Goal: Information Seeking & Learning: Learn about a topic

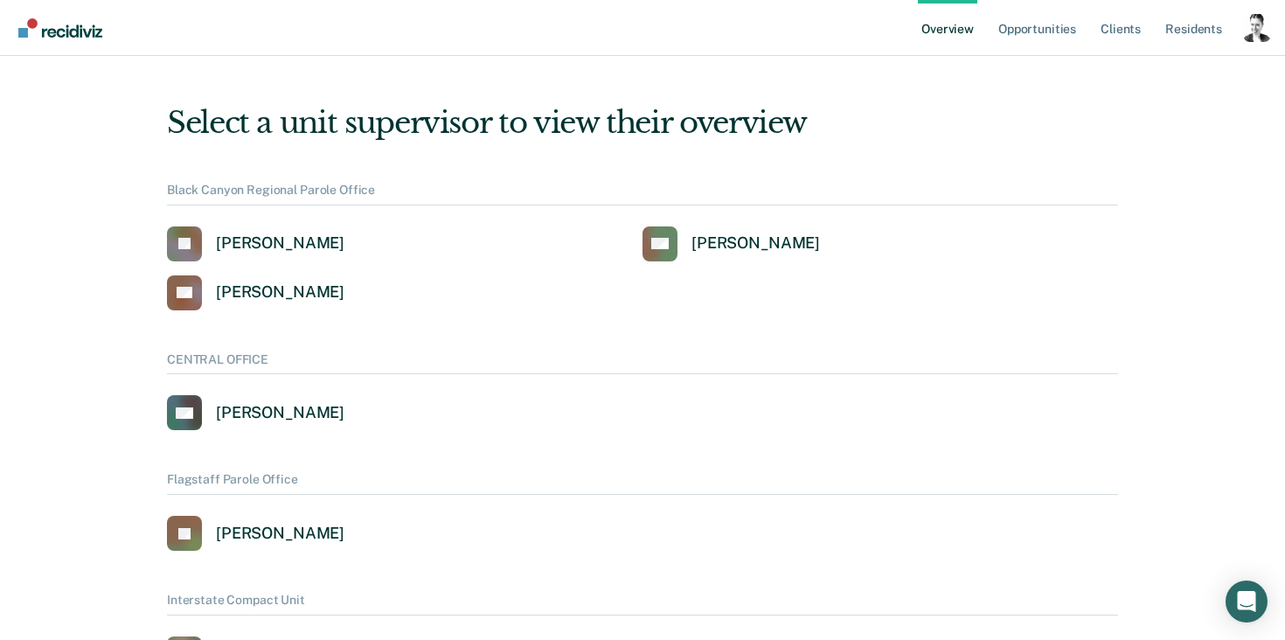
click at [1261, 26] on div "Profile dropdown button" at bounding box center [1257, 28] width 28 height 28
click at [1144, 83] on link "Profile" at bounding box center [1186, 80] width 113 height 15
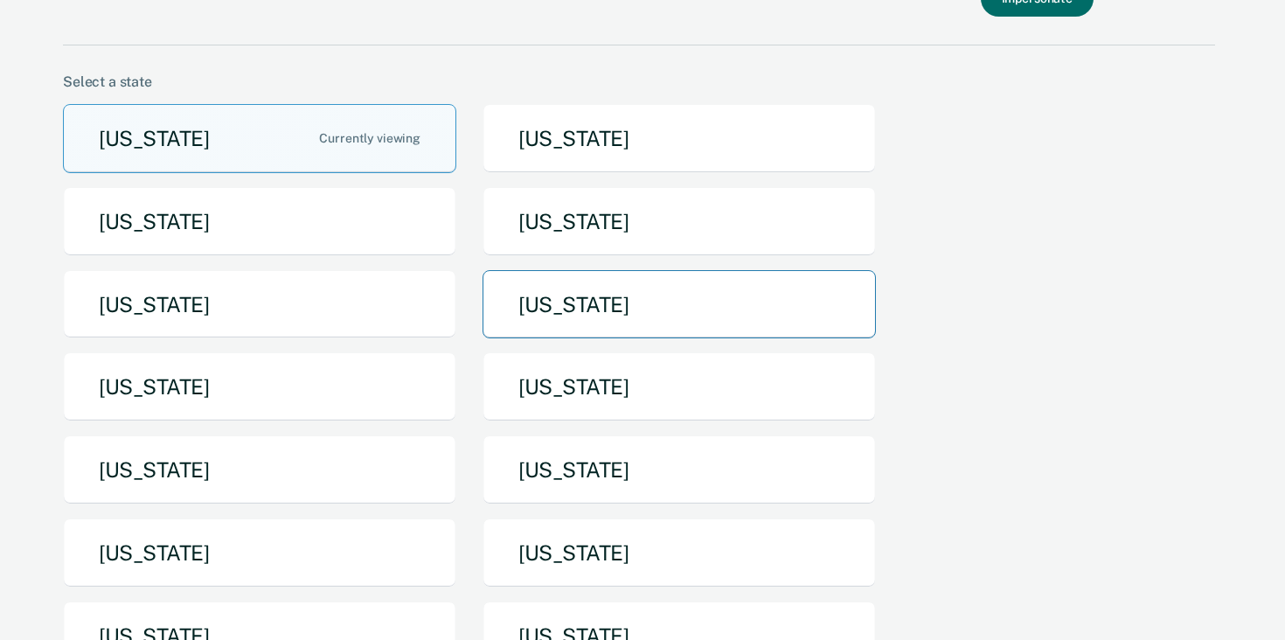
scroll to position [90, 0]
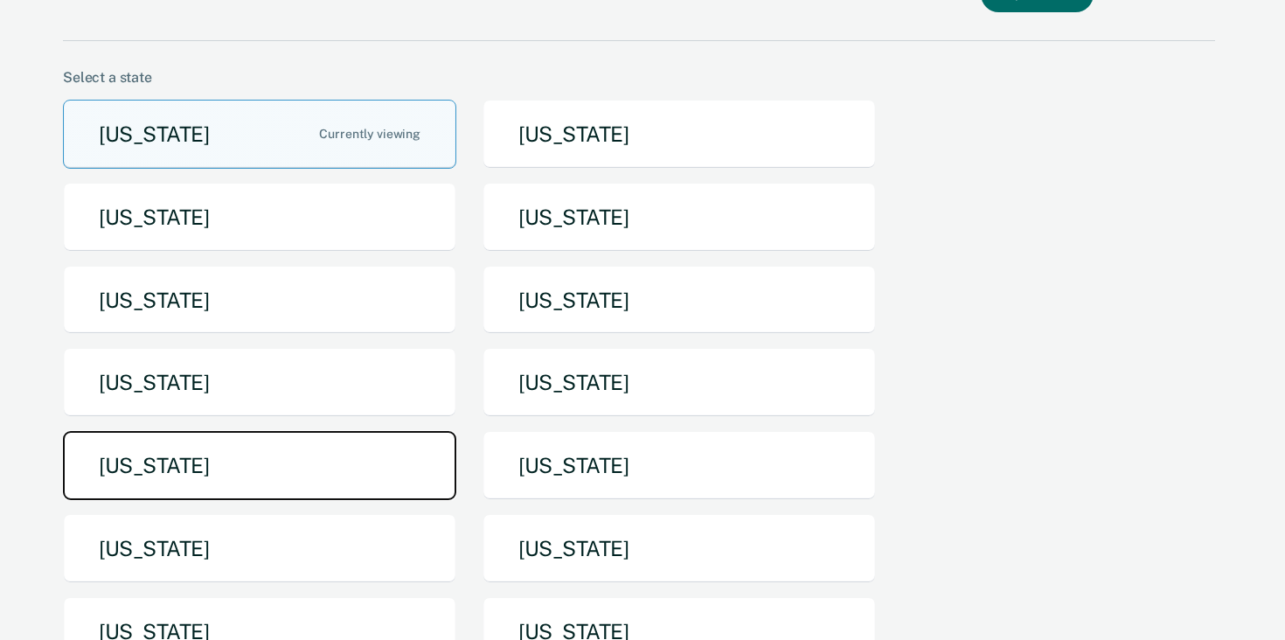
click at [167, 461] on button "[US_STATE]" at bounding box center [259, 465] width 393 height 69
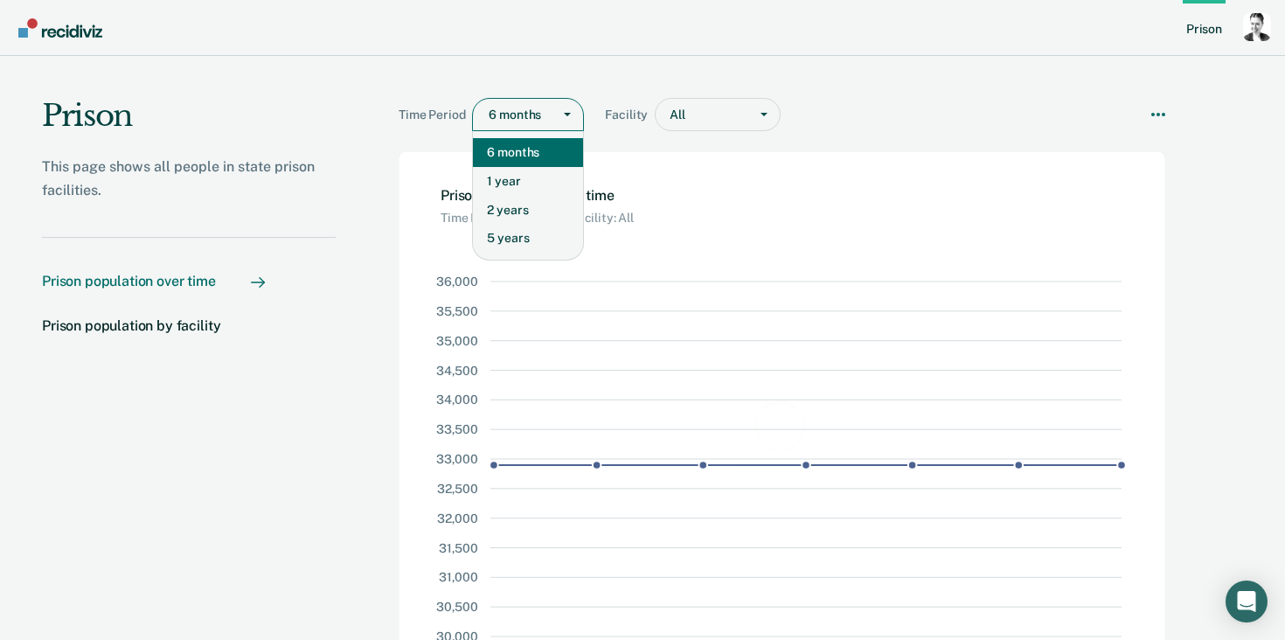
click at [516, 107] on div "Main chart and filter content" at bounding box center [516, 115] width 54 height 18
click at [509, 245] on div "5 years" at bounding box center [528, 238] width 110 height 29
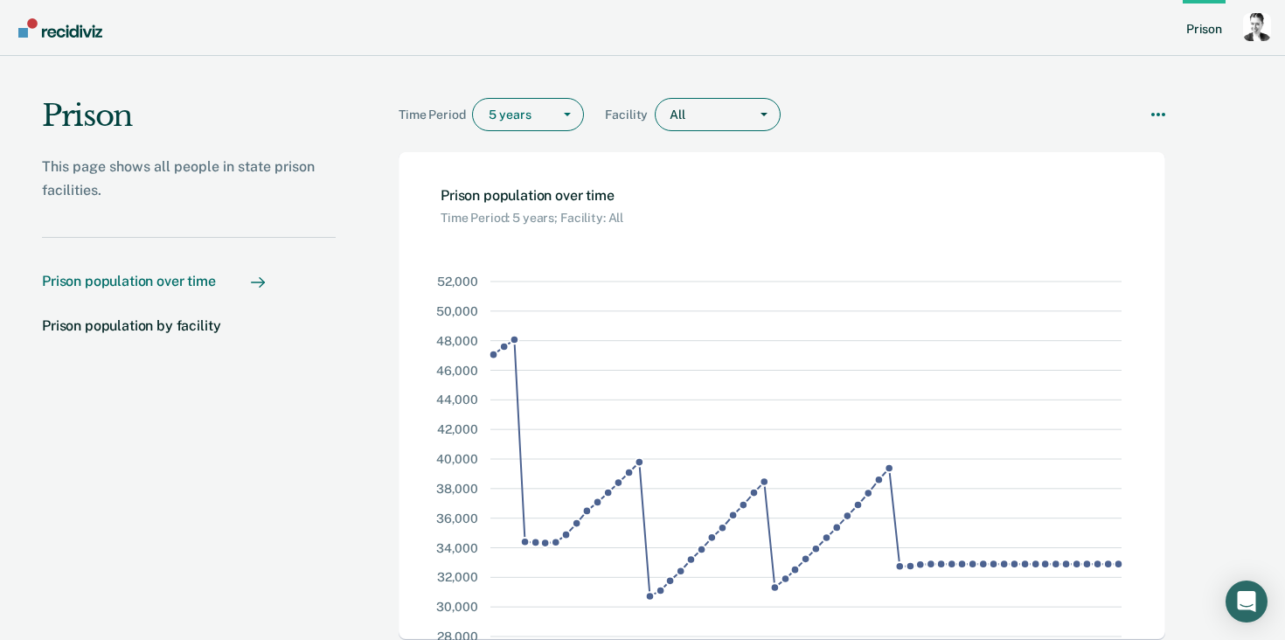
click at [694, 117] on div "Main chart and filter content" at bounding box center [713, 115] width 52 height 18
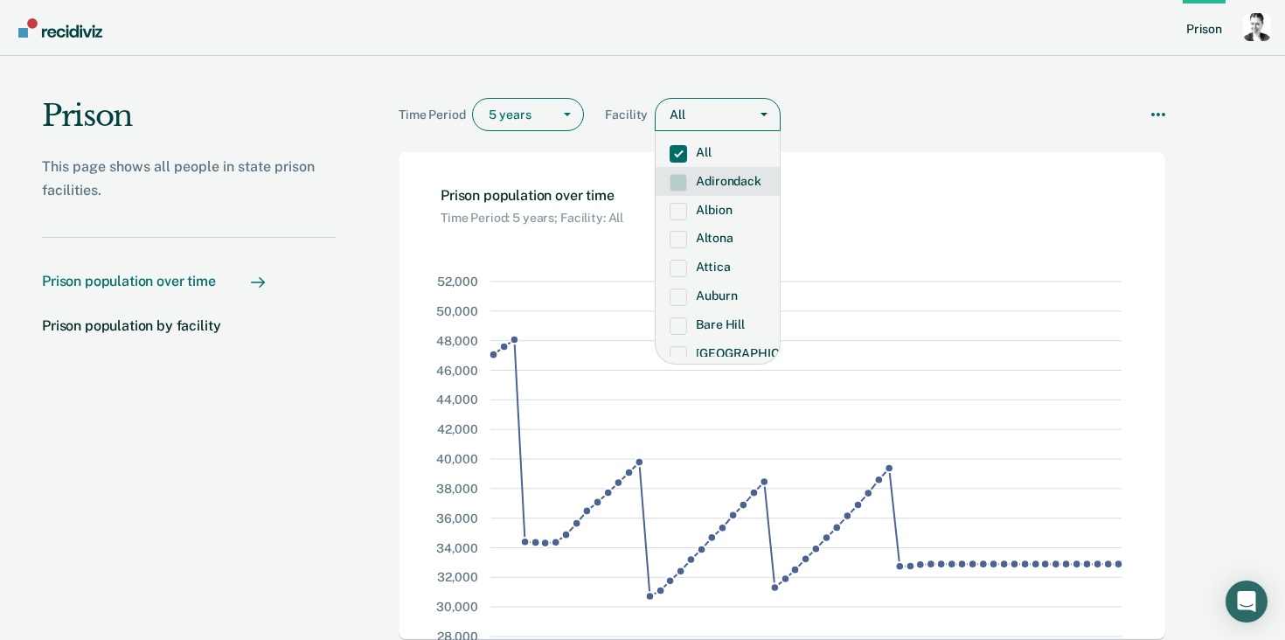
click at [704, 177] on label "Adirondack" at bounding box center [718, 181] width 96 height 15
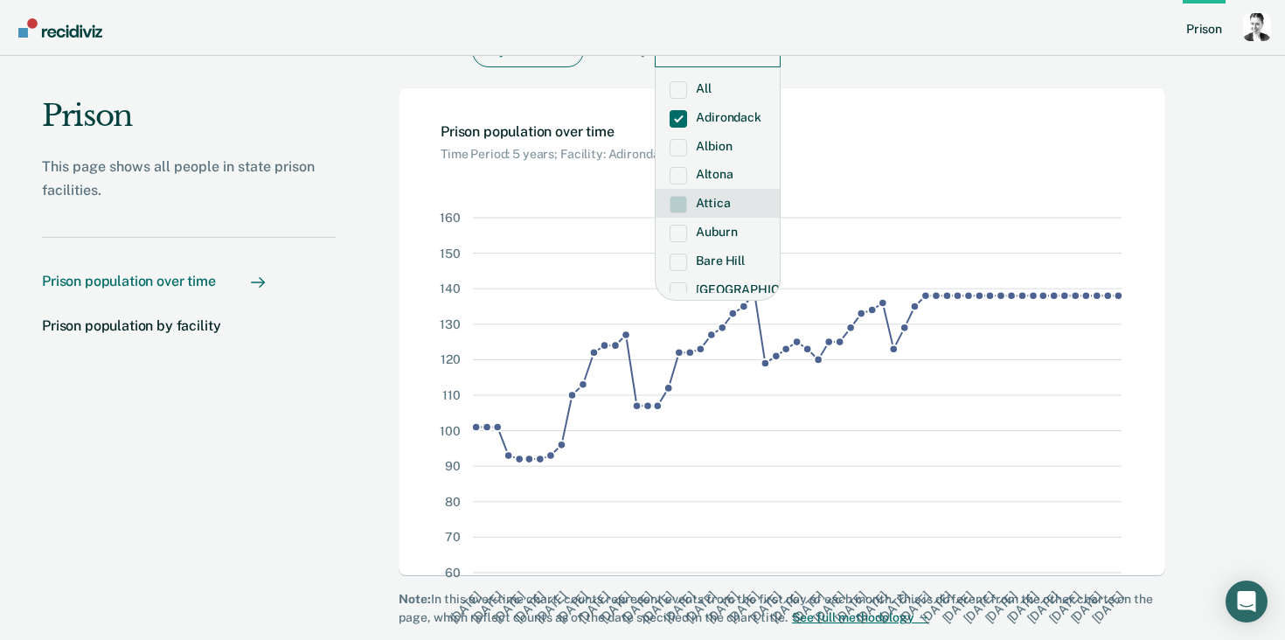
scroll to position [77, 0]
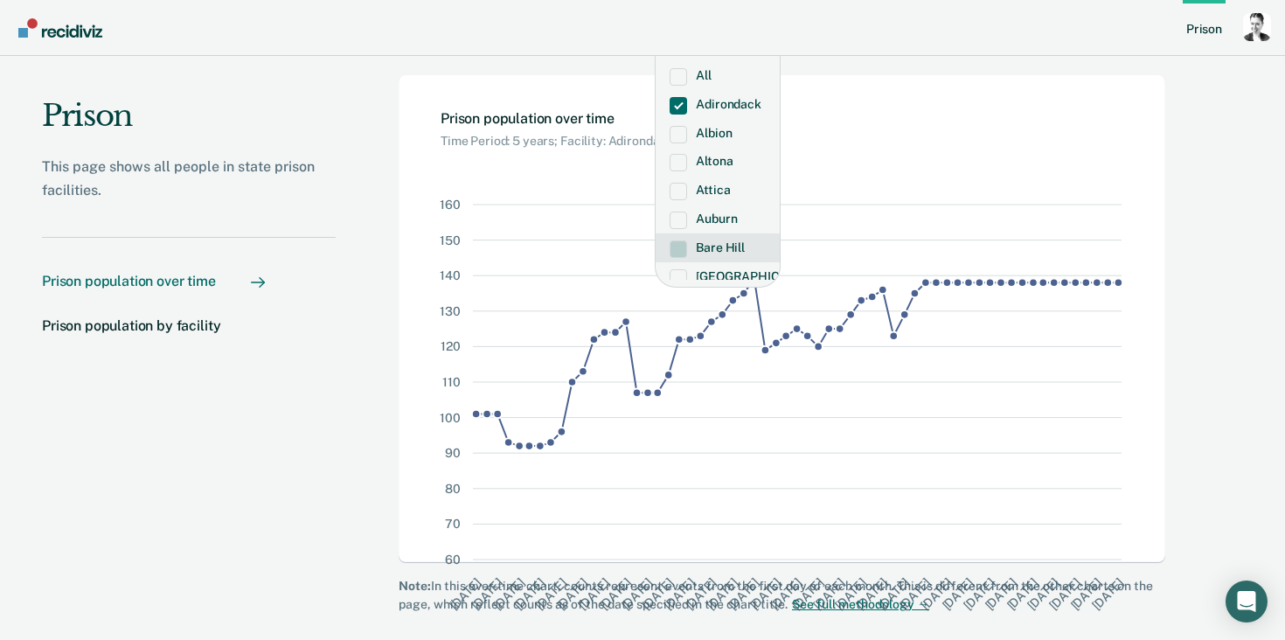
click at [695, 243] on label "Bare Hill" at bounding box center [718, 247] width 96 height 15
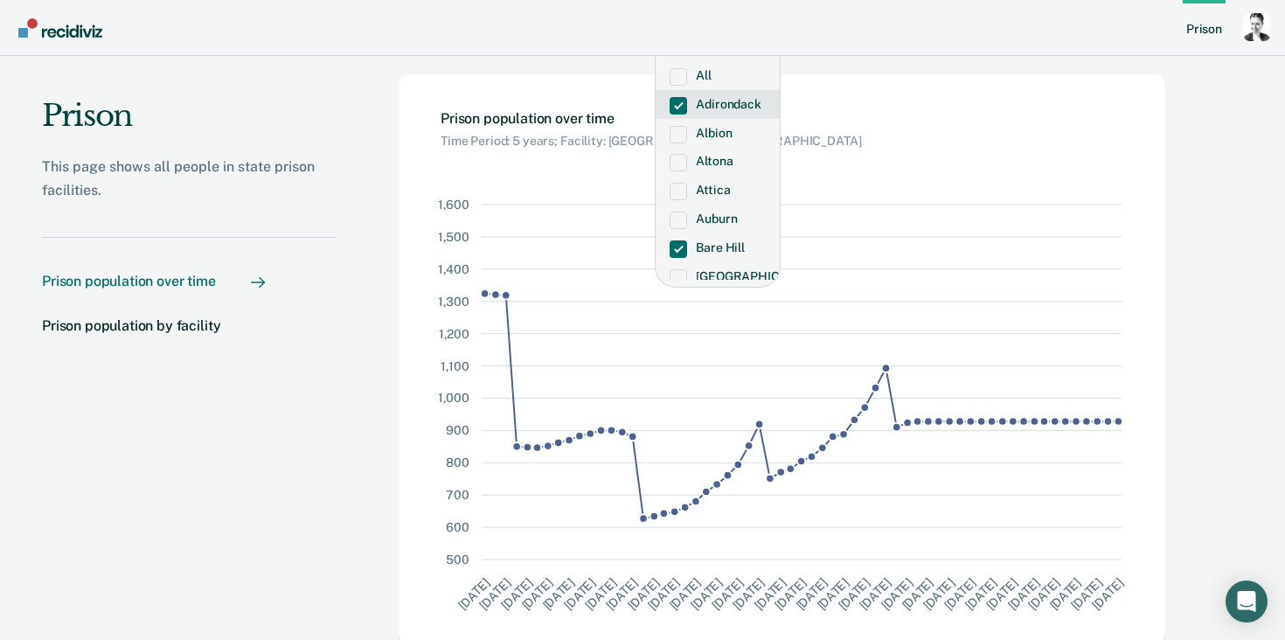
click at [682, 106] on span "Main chart and filter content" at bounding box center [678, 105] width 17 height 17
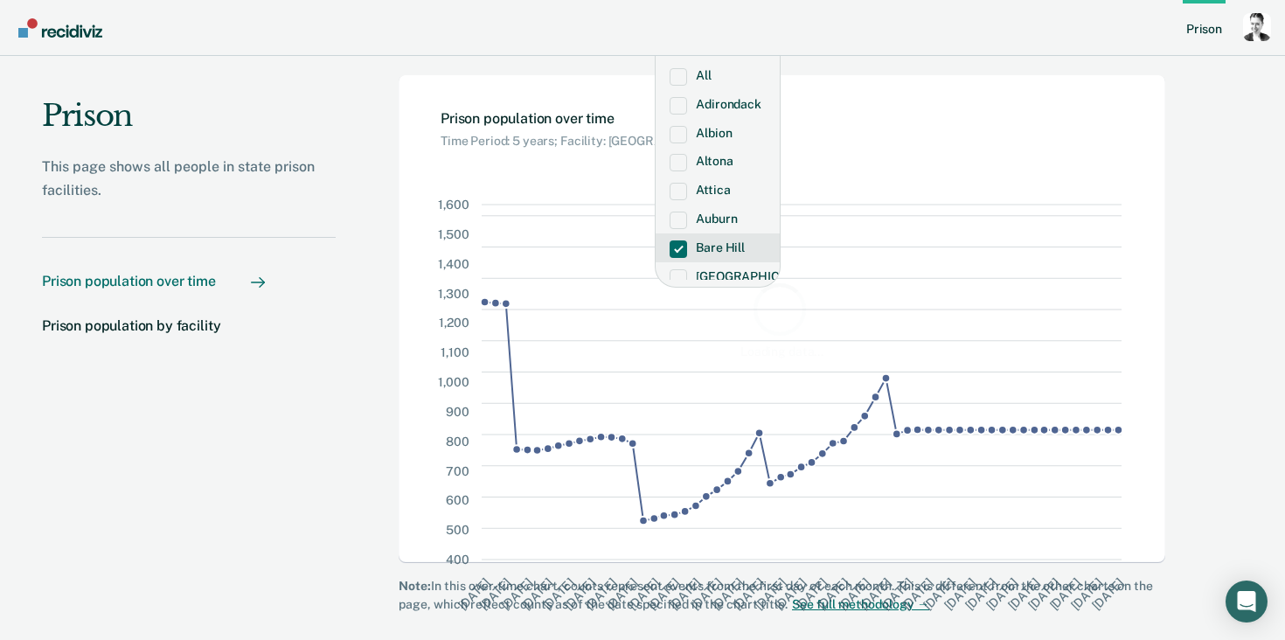
click at [681, 242] on span "Main chart and filter content" at bounding box center [678, 248] width 17 height 17
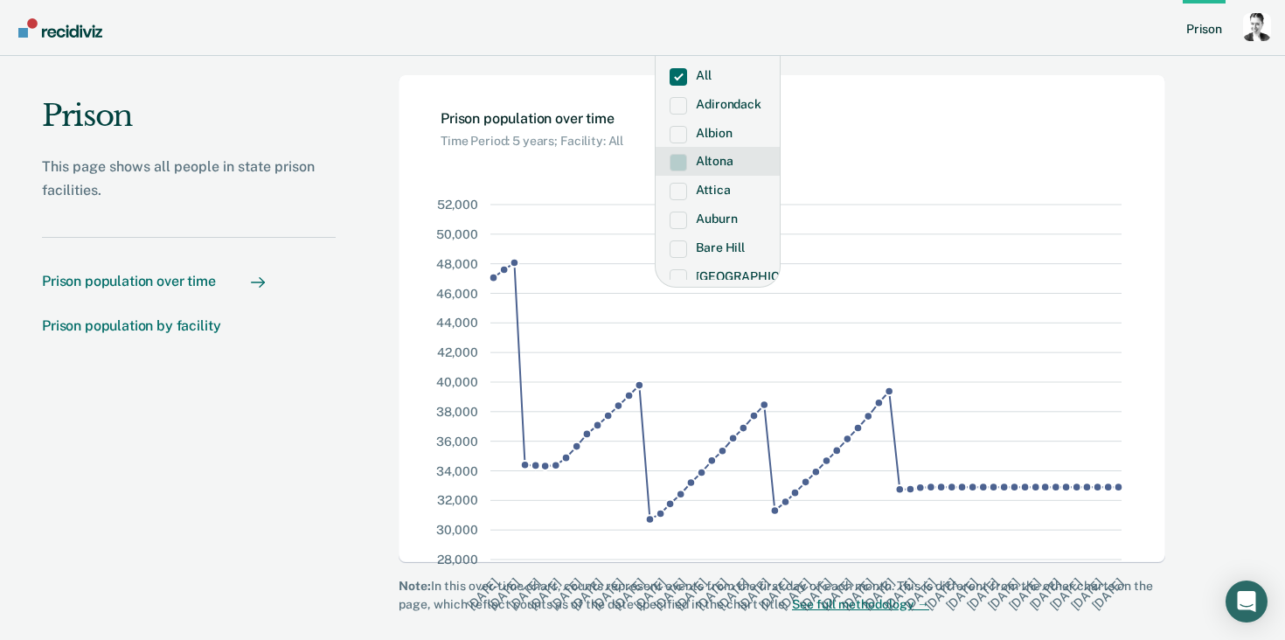
click at [199, 327] on div "Prison population by facility" at bounding box center [131, 325] width 178 height 17
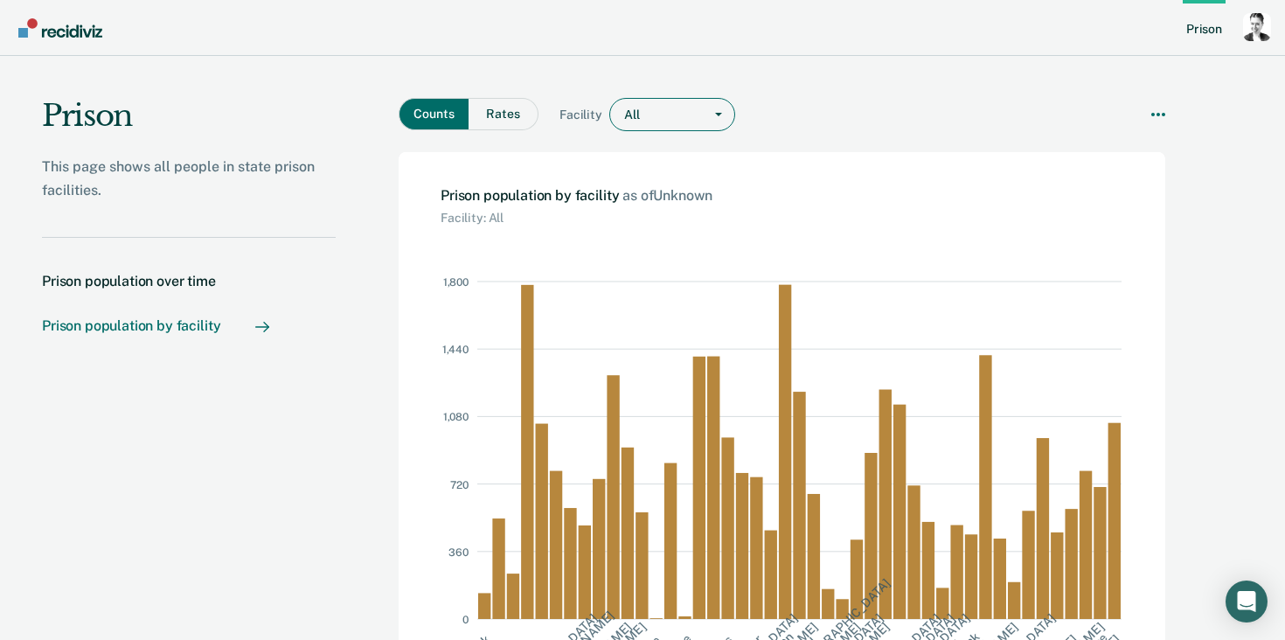
click at [647, 126] on div "All" at bounding box center [656, 114] width 93 height 25
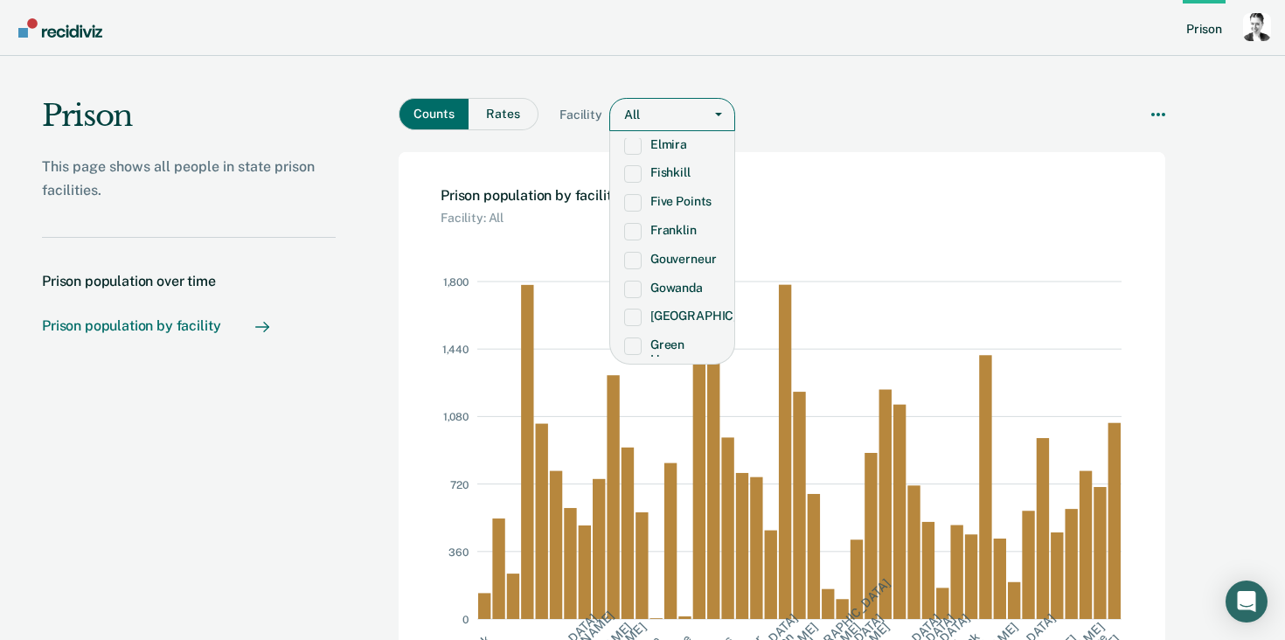
scroll to position [483, 0]
click at [632, 324] on span "Main chart and filter content" at bounding box center [632, 315] width 17 height 17
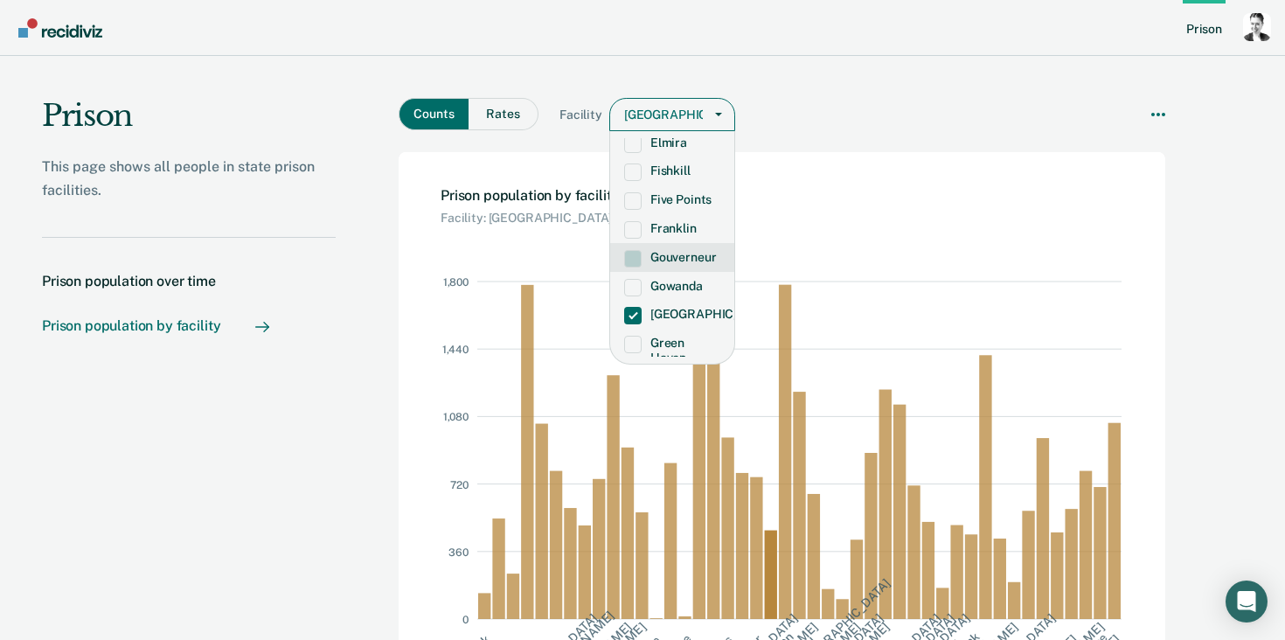
click at [918, 102] on div "Counts Rates Facility option [GEOGRAPHIC_DATA], selected. Gouverneur, 21 of 55.…" at bounding box center [782, 118] width 767 height 40
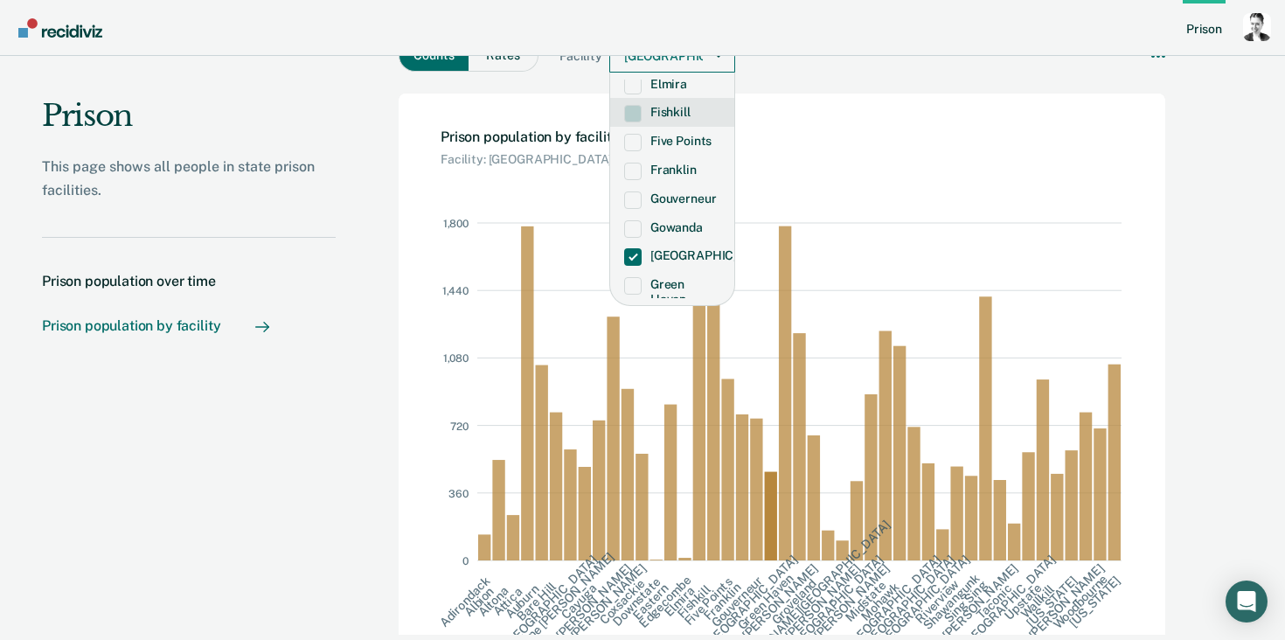
click at [869, 131] on div "Prison population by facility as of Unknown Facility: [GEOGRAPHIC_DATA]" at bounding box center [782, 134] width 767 height 80
click at [1248, 236] on div "Prison This page shows all people in state prison facilities. Prison population…" at bounding box center [642, 318] width 1285 height 642
click at [192, 468] on div "Prison This page shows all people in state prison facilities. Prison population…" at bounding box center [168, 318] width 336 height 642
click at [212, 329] on div "Prison population by facility" at bounding box center [131, 325] width 178 height 17
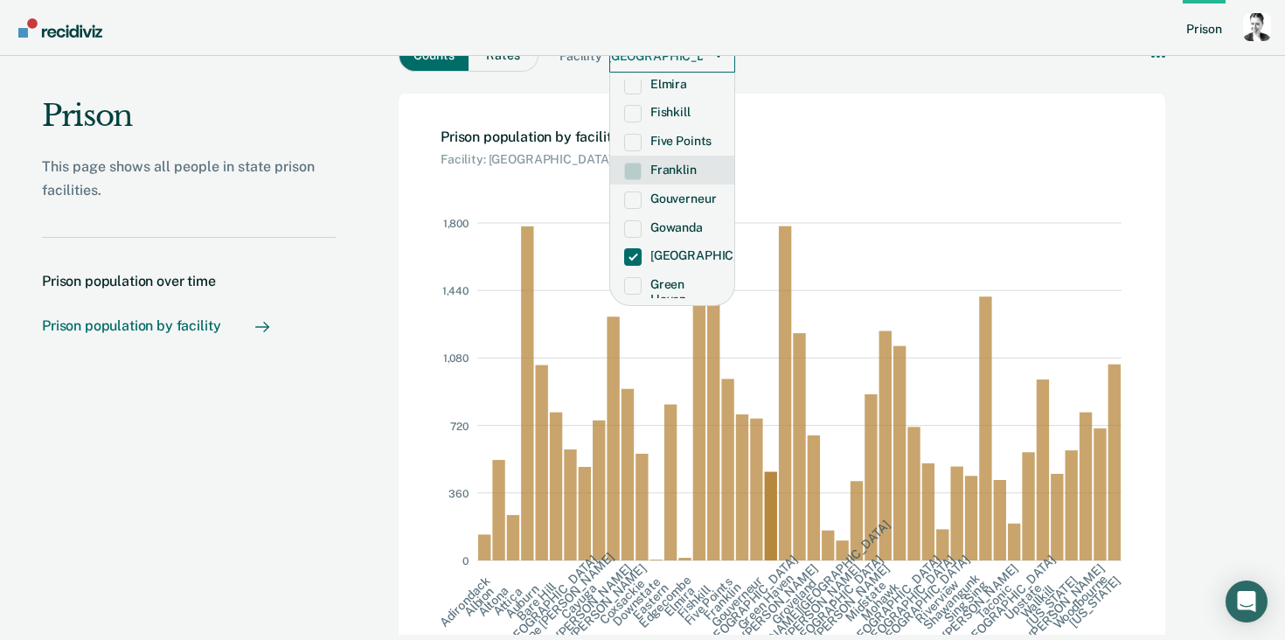
click at [652, 177] on label "Franklin" at bounding box center [672, 170] width 96 height 15
click at [887, 77] on div "Counts Rates Facility option [PERSON_NAME], deselected. Five Points, 19 of 55. …" at bounding box center [782, 59] width 767 height 40
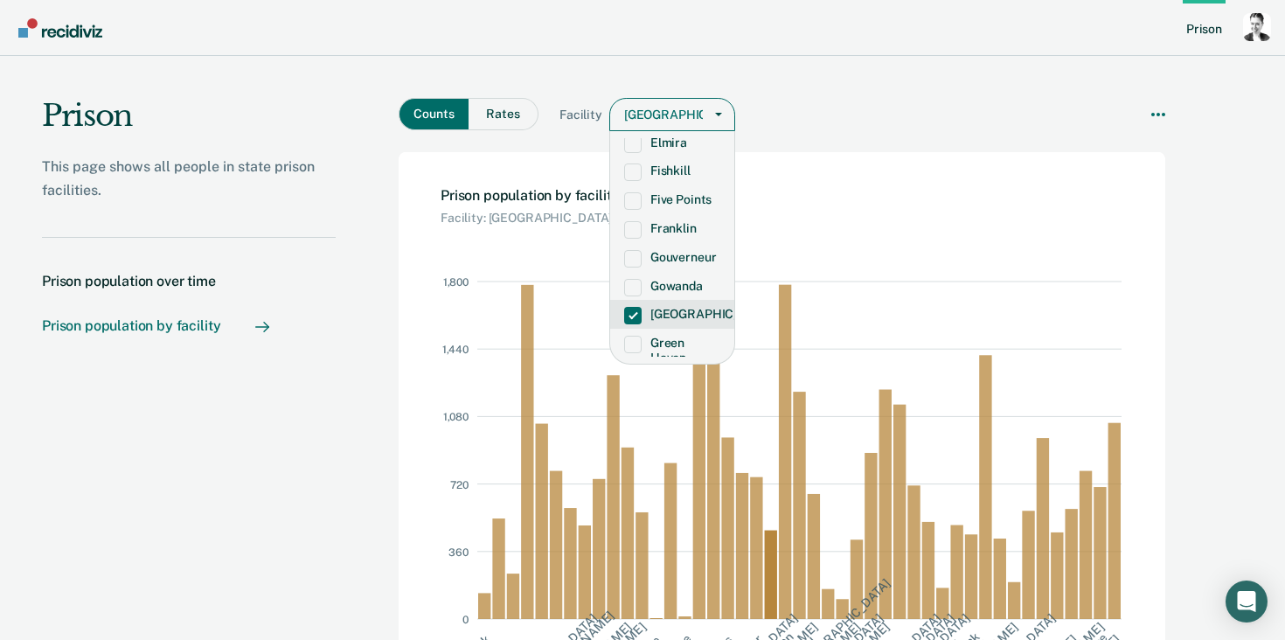
scroll to position [59, 0]
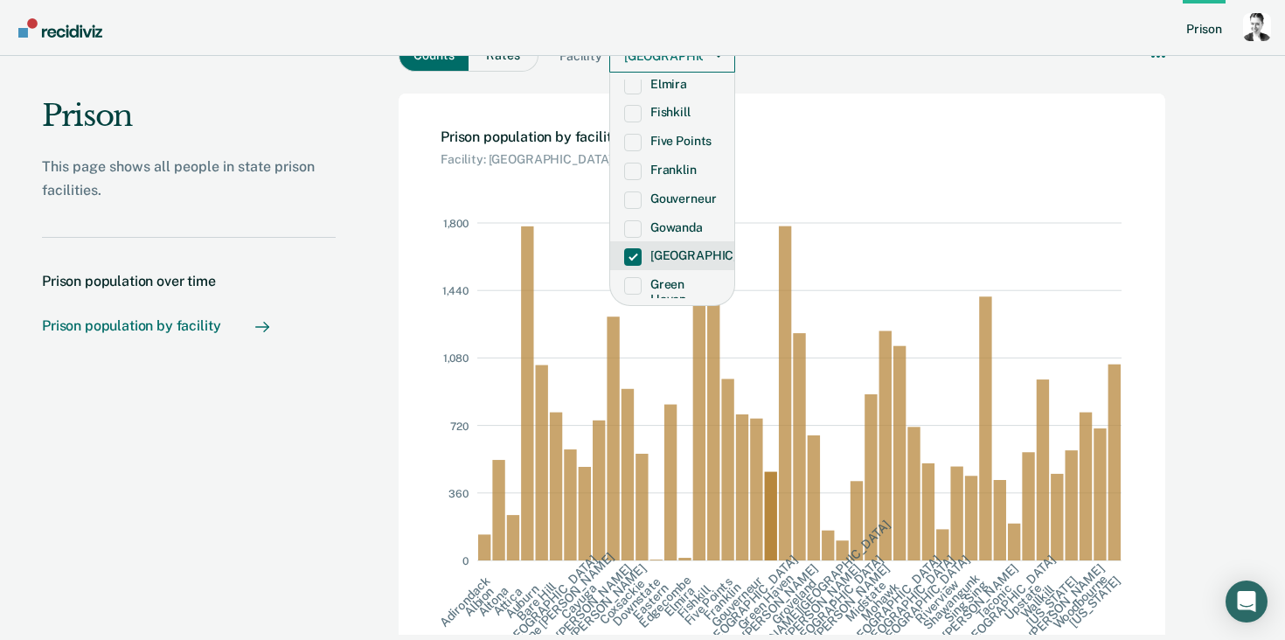
click at [767, 589] on g "Adirondack Albion Altona [GEOGRAPHIC_DATA] [GEOGRAPHIC_DATA] [GEOGRAPHIC_DATA] …" at bounding box center [780, 601] width 686 height 168
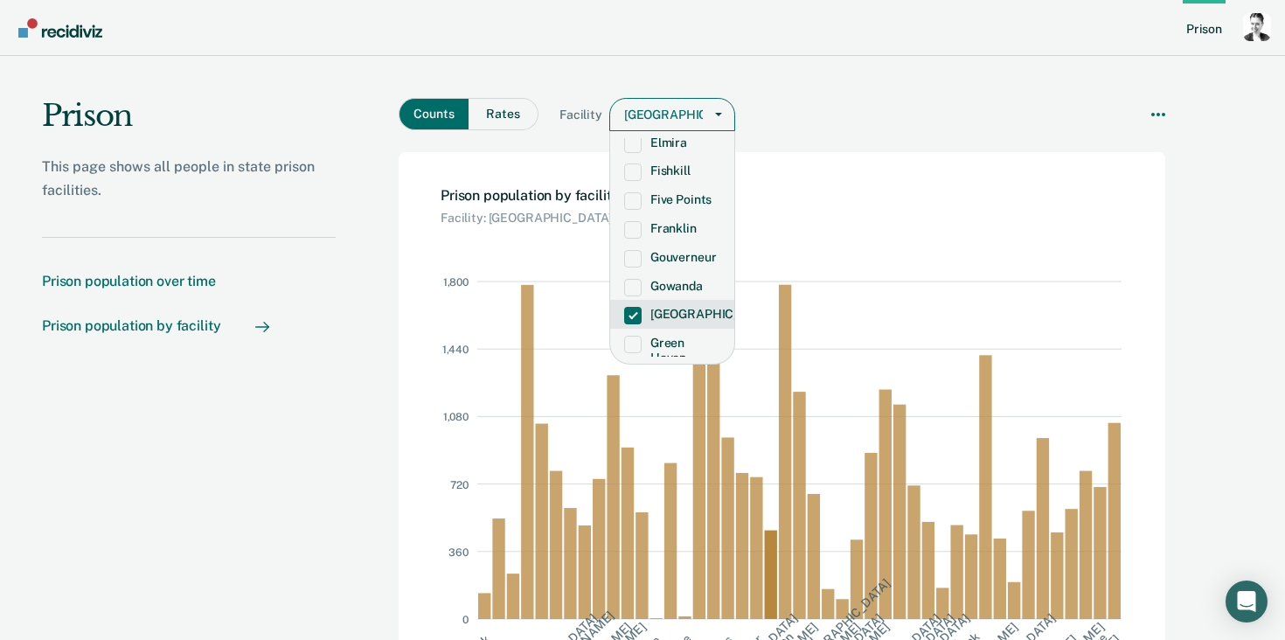
click at [218, 331] on div "Prison population by facility" at bounding box center [131, 325] width 178 height 17
click at [794, 87] on div "Counts Rates Facility option [PERSON_NAME], deselected. [GEOGRAPHIC_DATA] selec…" at bounding box center [782, 104] width 767 height 96
click at [496, 118] on button "Rates" at bounding box center [503, 114] width 70 height 32
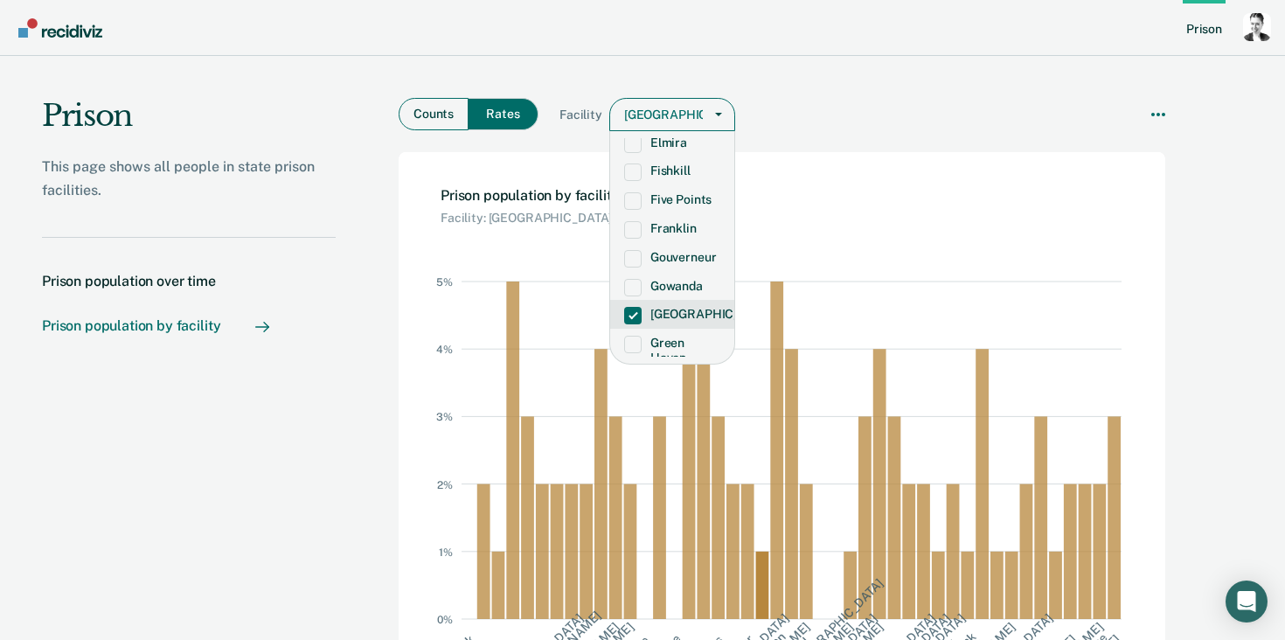
click at [419, 120] on button "Counts" at bounding box center [434, 114] width 70 height 32
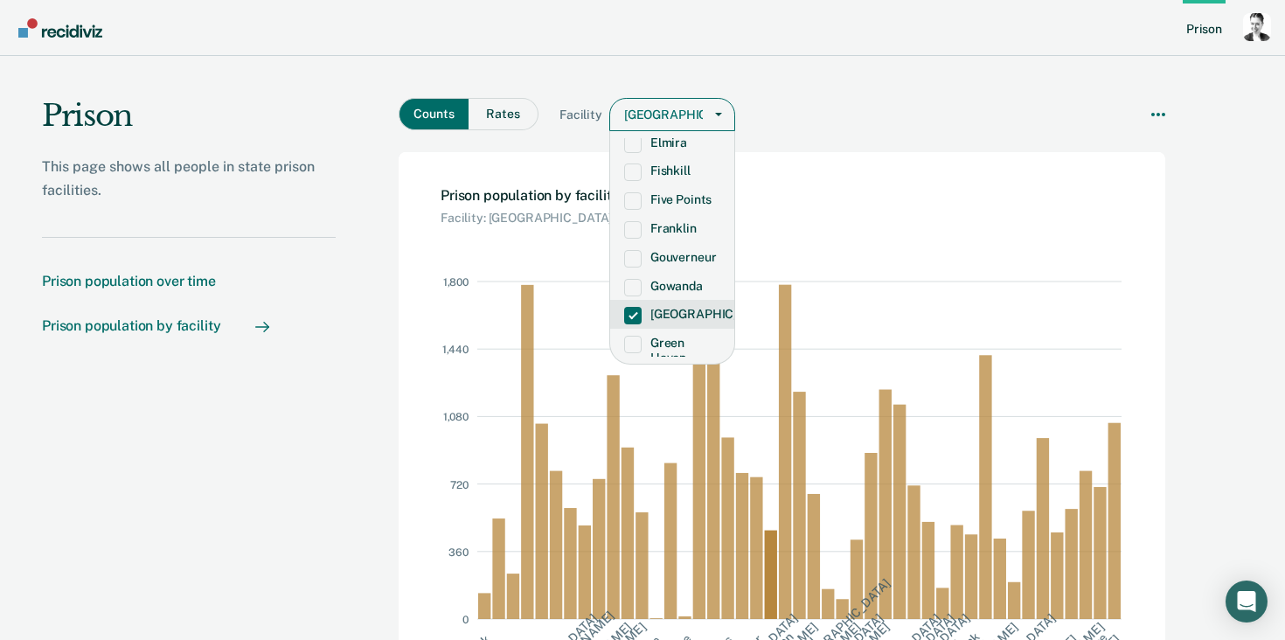
click at [170, 287] on div "Prison population over time" at bounding box center [129, 281] width 174 height 17
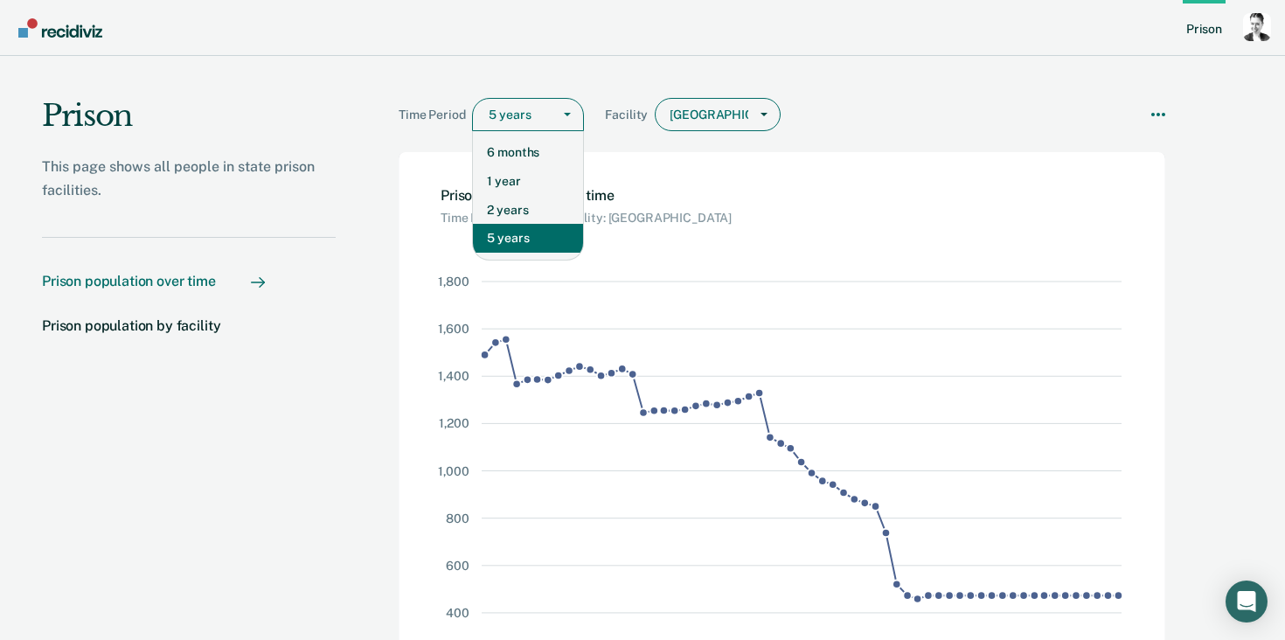
click at [555, 115] on div "Main chart and filter content" at bounding box center [567, 114] width 31 height 31
click at [513, 177] on div "1 year" at bounding box center [528, 181] width 110 height 29
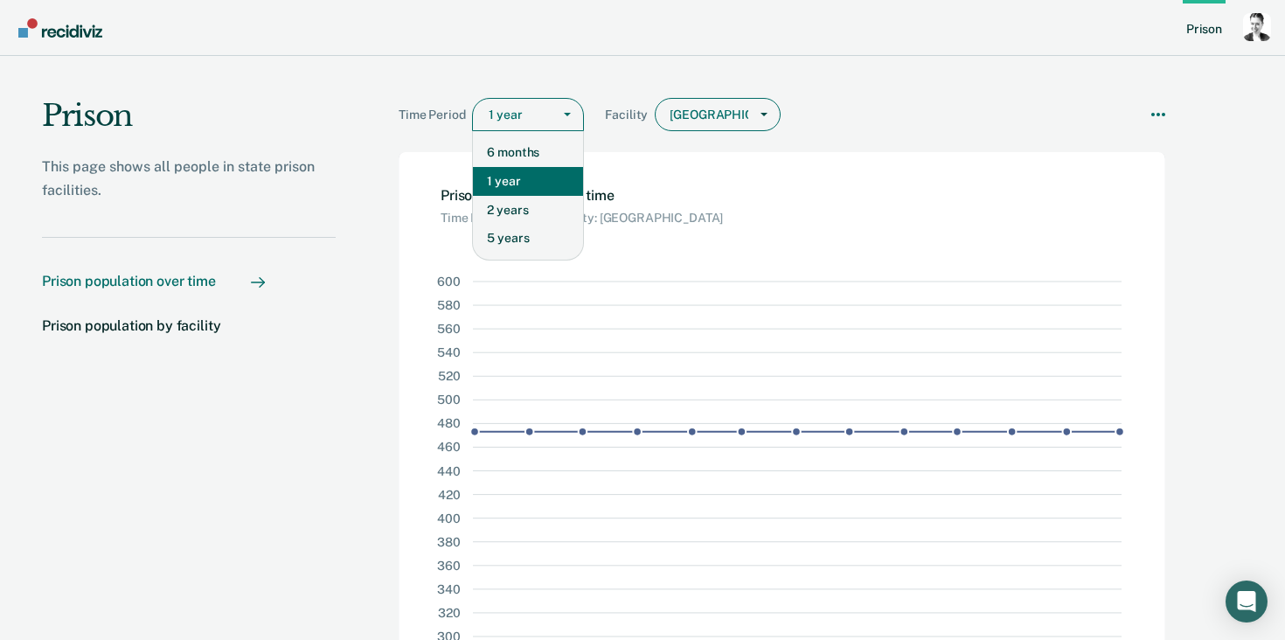
click at [523, 117] on div "Main chart and filter content" at bounding box center [516, 115] width 54 height 18
click at [506, 239] on div "5 years" at bounding box center [528, 238] width 110 height 29
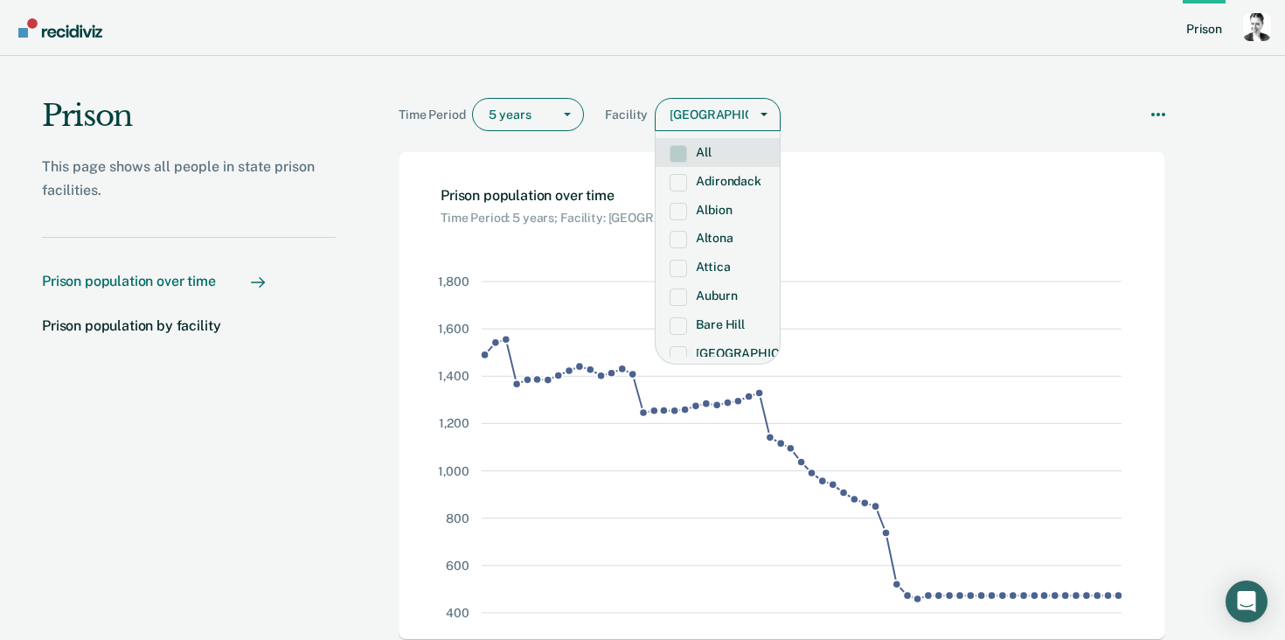
scroll to position [0, 17]
click at [702, 118] on div "[GEOGRAPHIC_DATA]" at bounding box center [702, 114] width 93 height 25
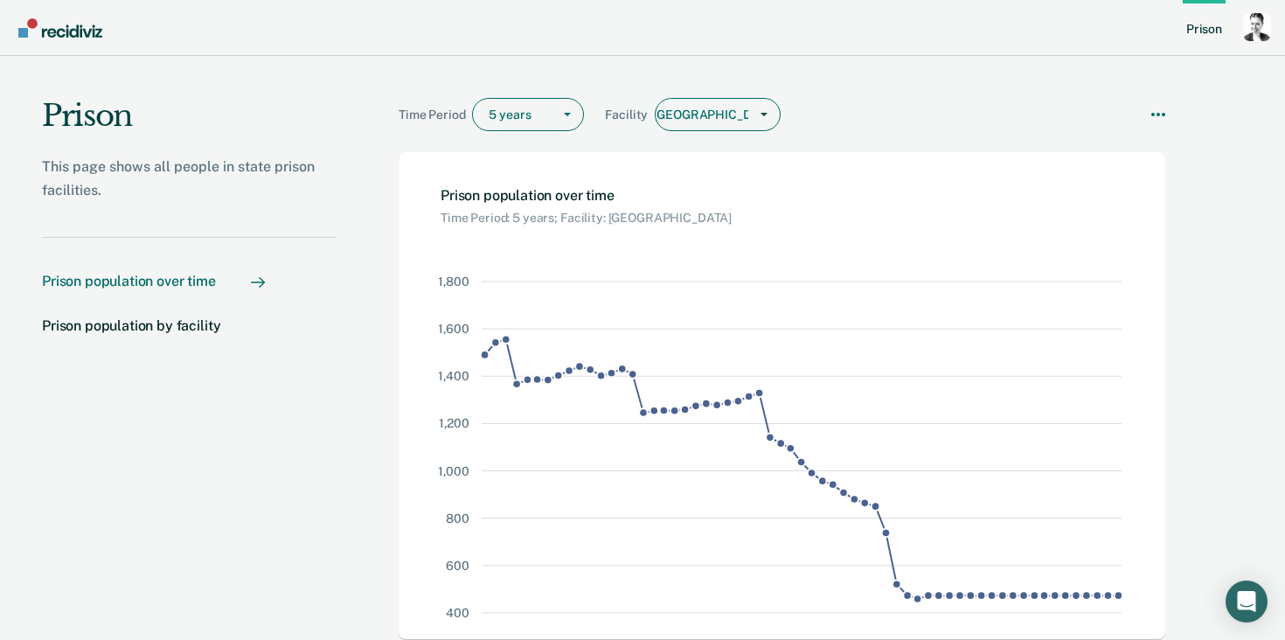
click at [691, 118] on div "[GEOGRAPHIC_DATA]" at bounding box center [702, 114] width 93 height 25
click at [926, 98] on div "Time Period 5 years Facility [GEOGRAPHIC_DATA] Download Data How it works" at bounding box center [782, 118] width 767 height 40
click at [718, 114] on div "[GEOGRAPHIC_DATA]" at bounding box center [702, 114] width 93 height 25
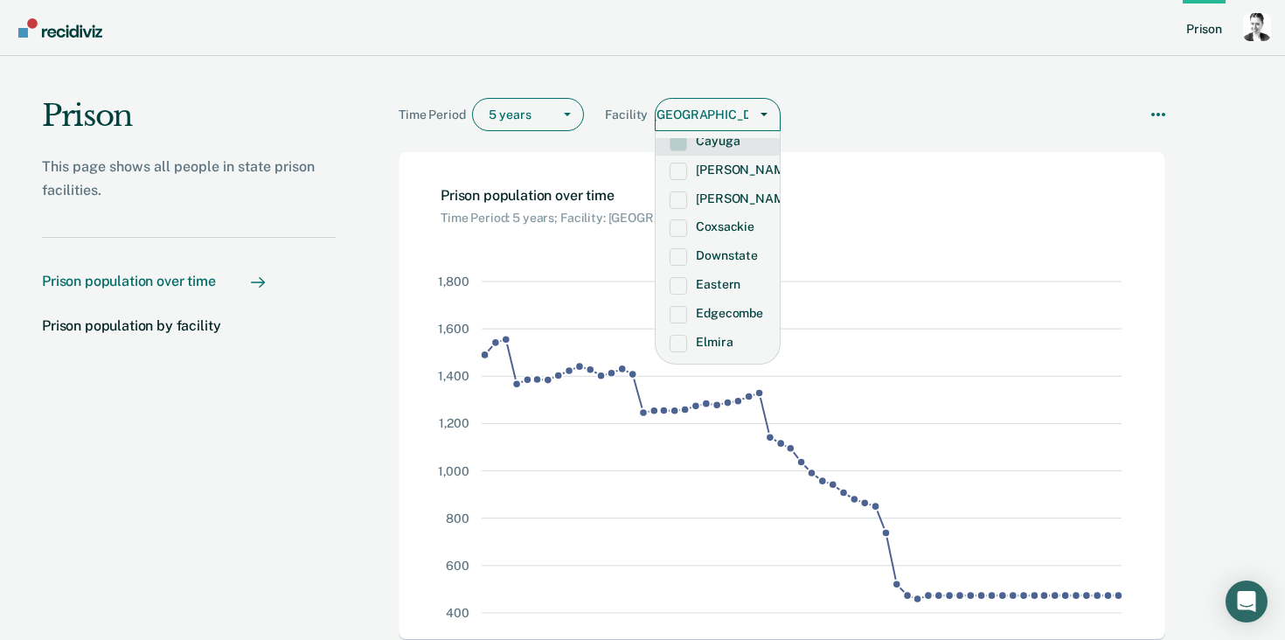
scroll to position [330, 0]
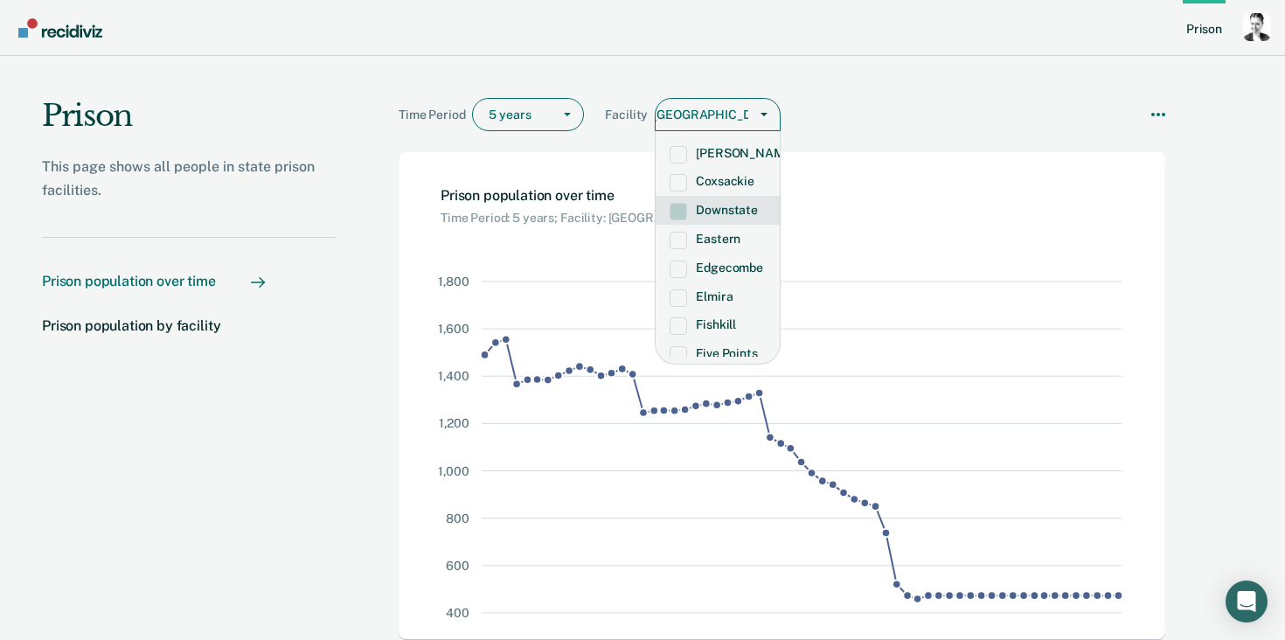
click at [716, 218] on label "Downstate" at bounding box center [718, 210] width 96 height 15
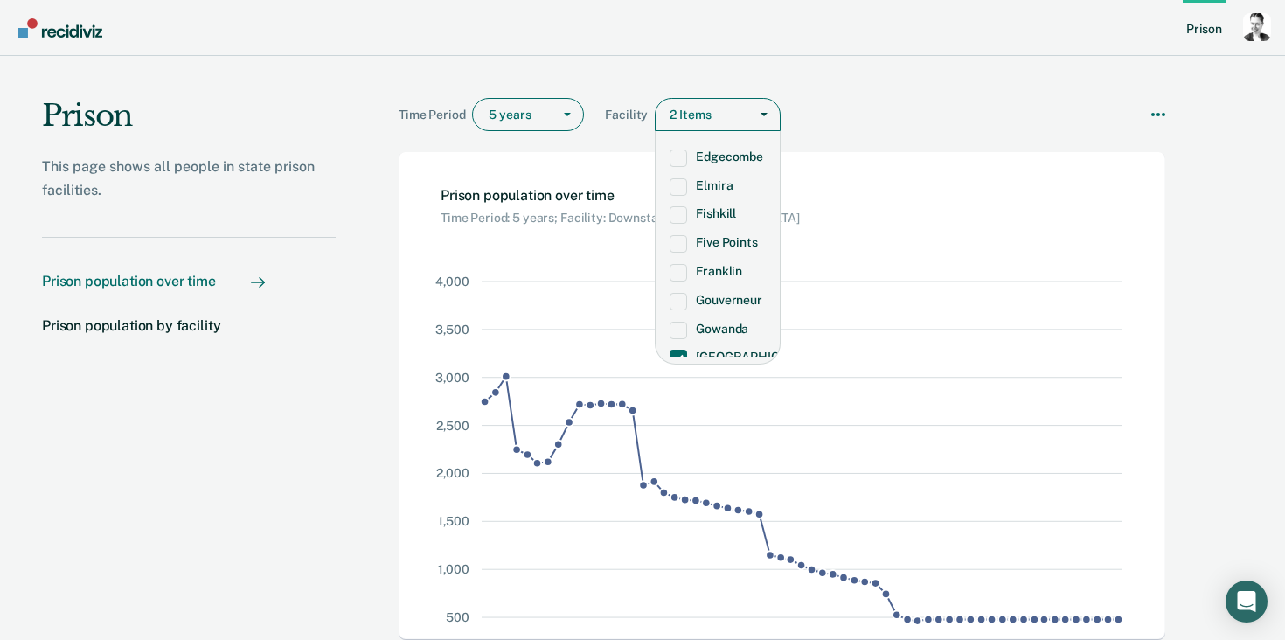
scroll to position [487, 0]
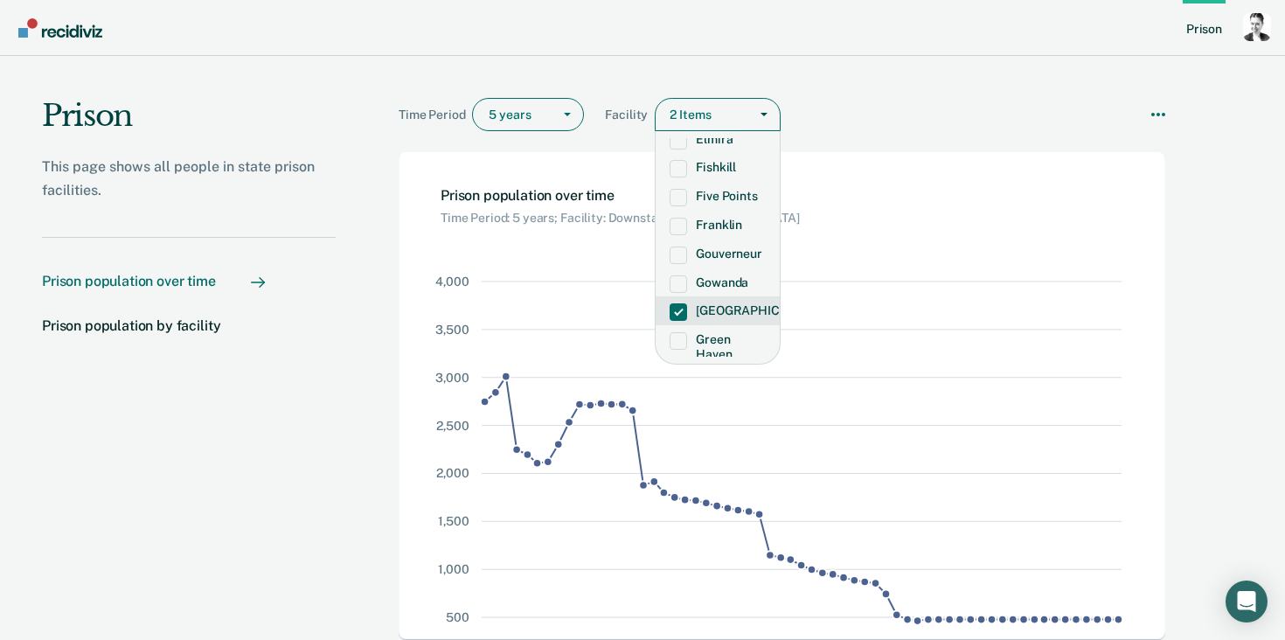
click at [676, 321] on span "Main chart and filter content" at bounding box center [678, 311] width 17 height 17
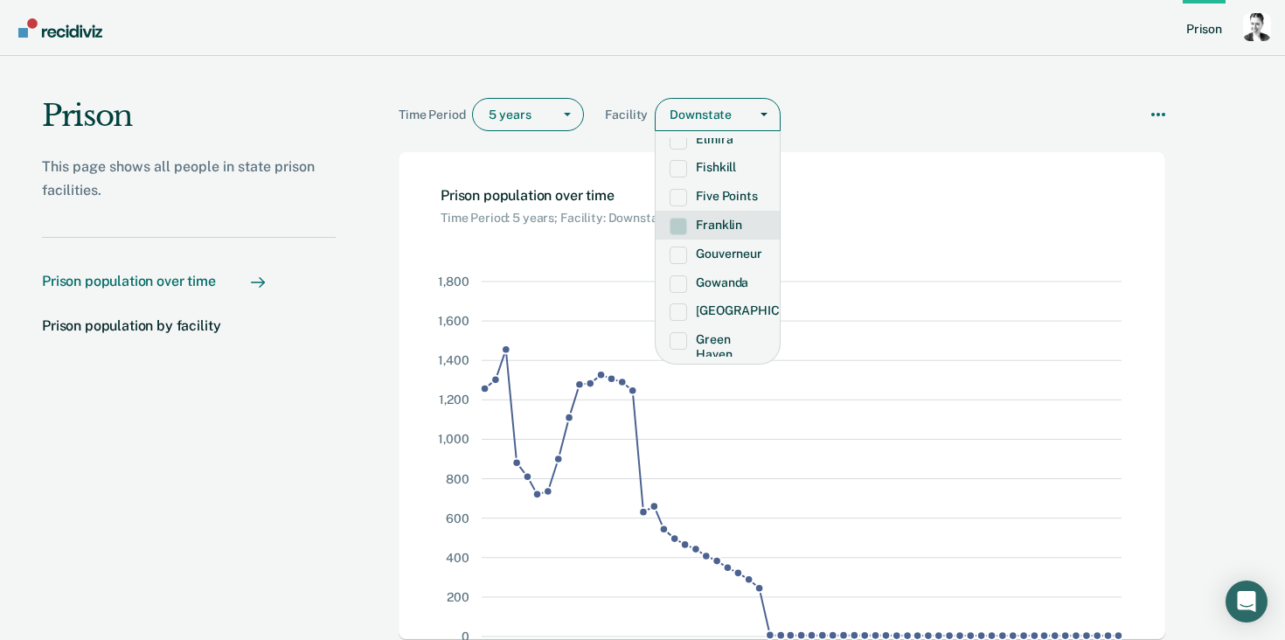
scroll to position [77, 0]
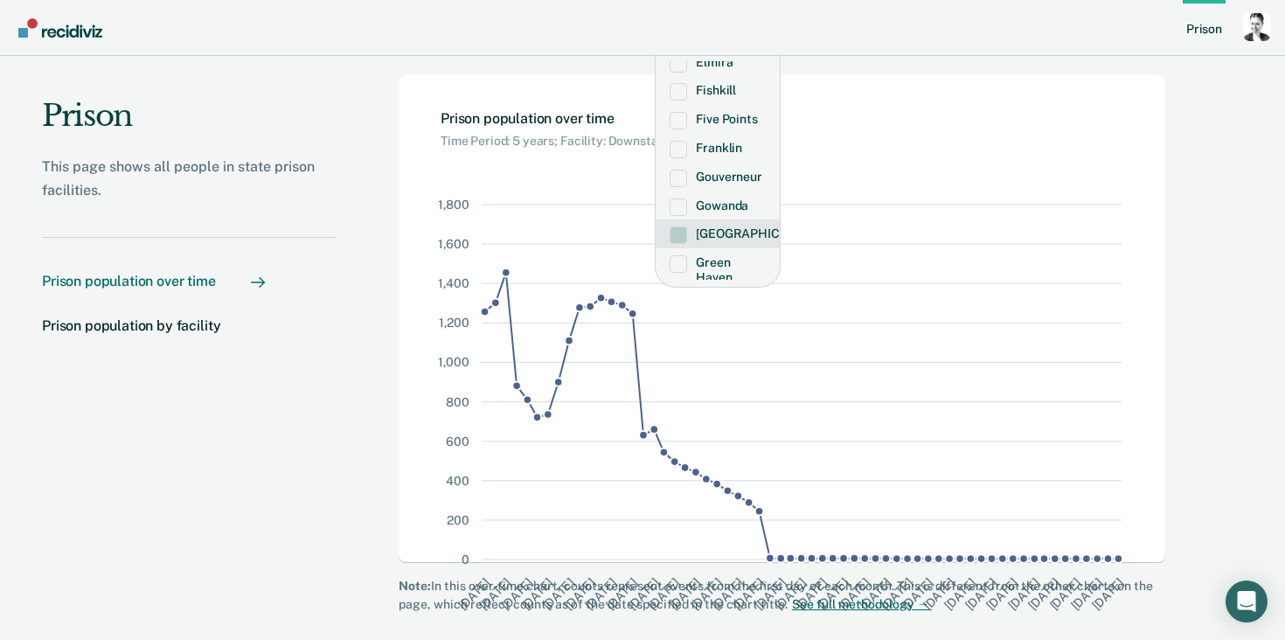
click at [678, 244] on span "Main chart and filter content" at bounding box center [678, 234] width 17 height 17
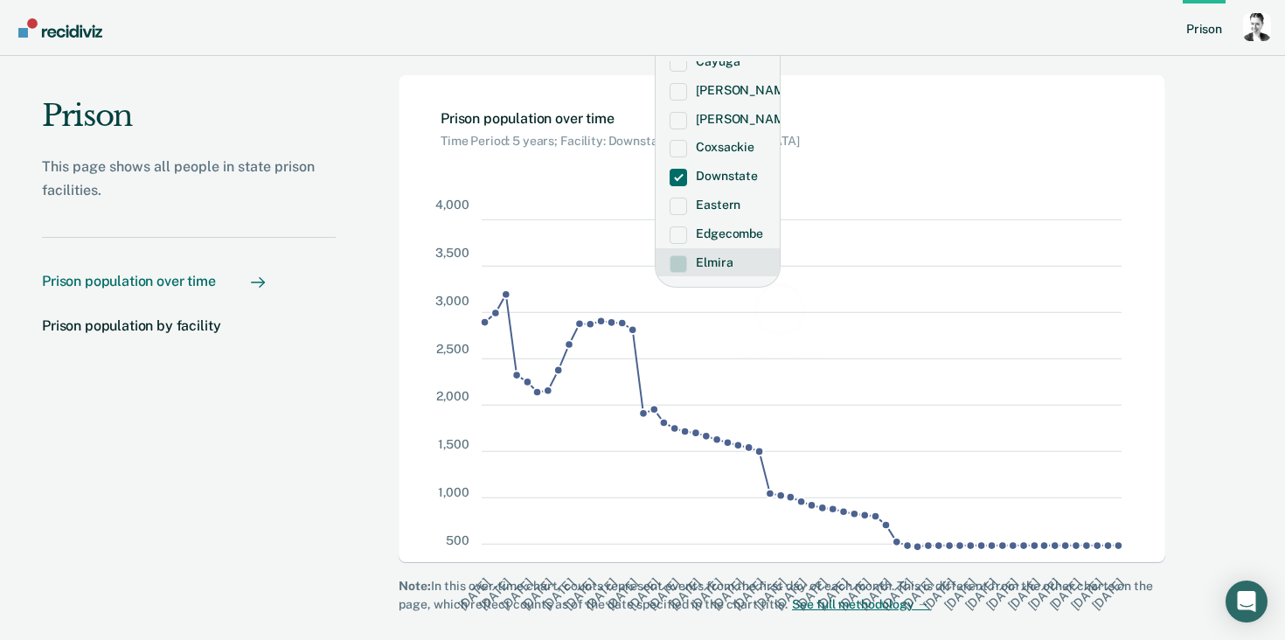
scroll to position [280, 0]
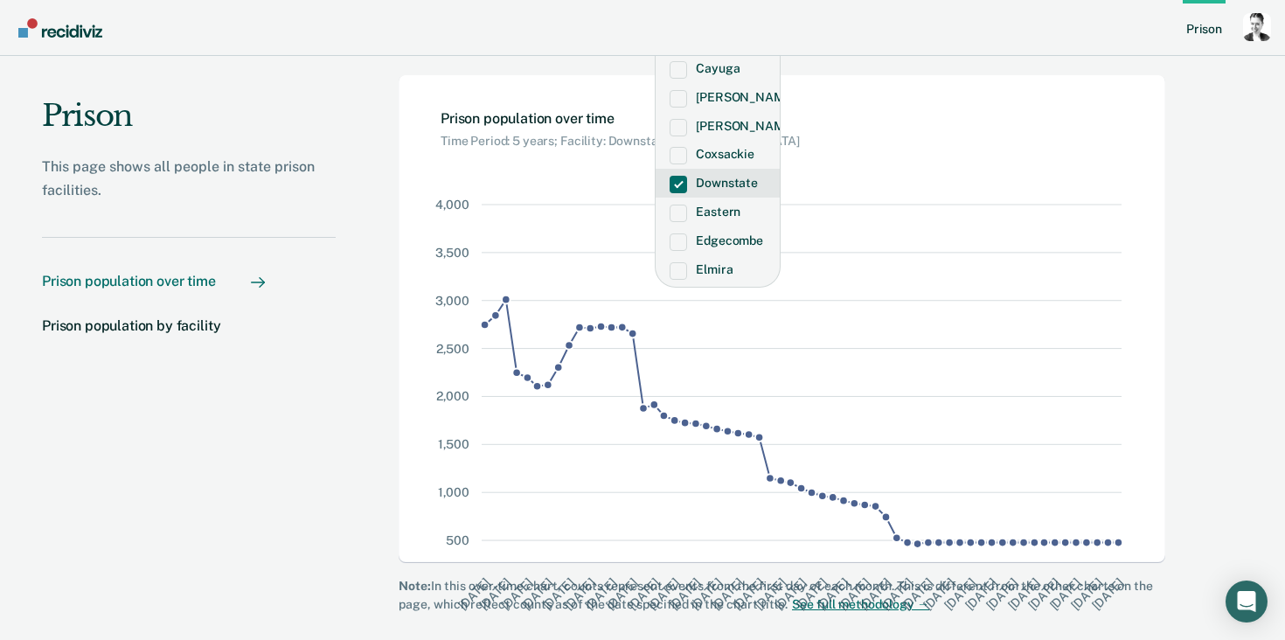
click at [684, 193] on span "Main chart and filter content" at bounding box center [678, 184] width 17 height 17
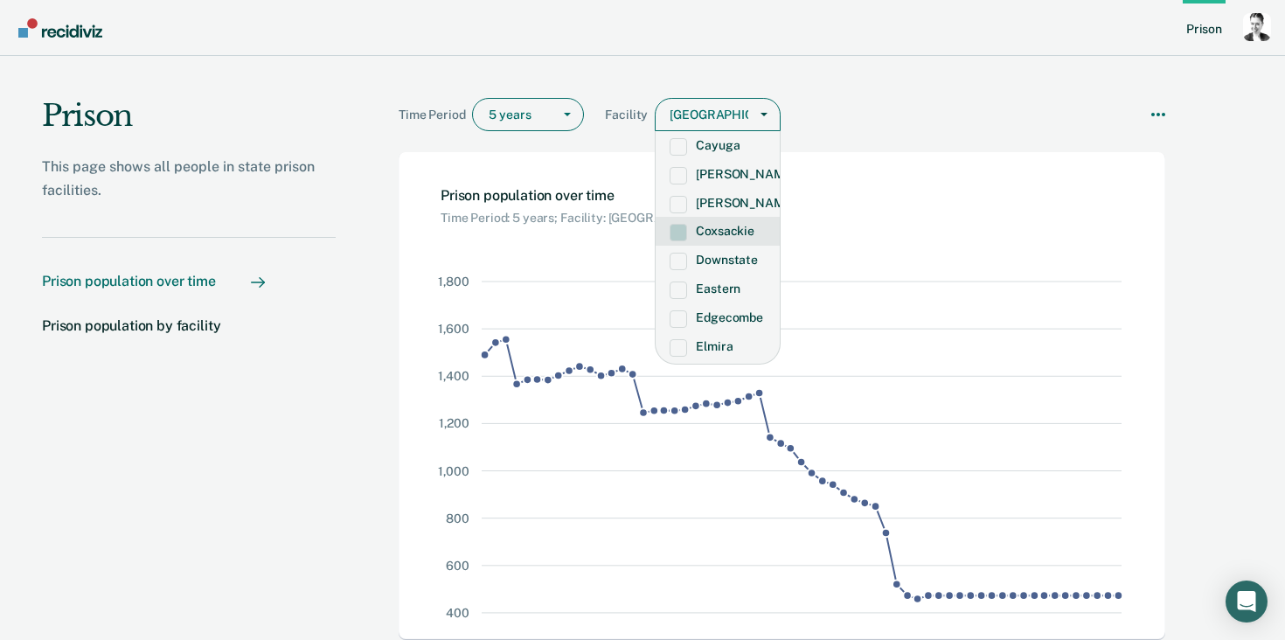
click at [897, 94] on div "Time Period 5 years Facility option Downstate, deselected. Coxsackie, 13 of 55.…" at bounding box center [782, 104] width 767 height 96
click at [721, 153] on label "Cayuga" at bounding box center [718, 145] width 96 height 15
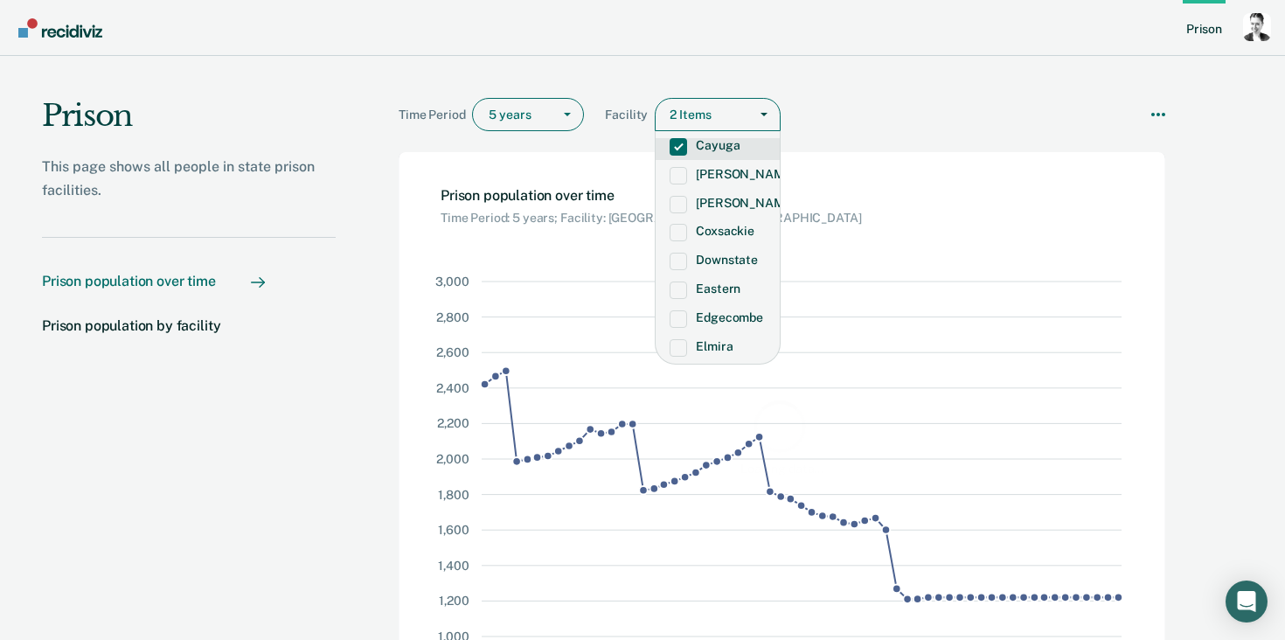
click at [721, 153] on label "Cayuga" at bounding box center [718, 145] width 96 height 15
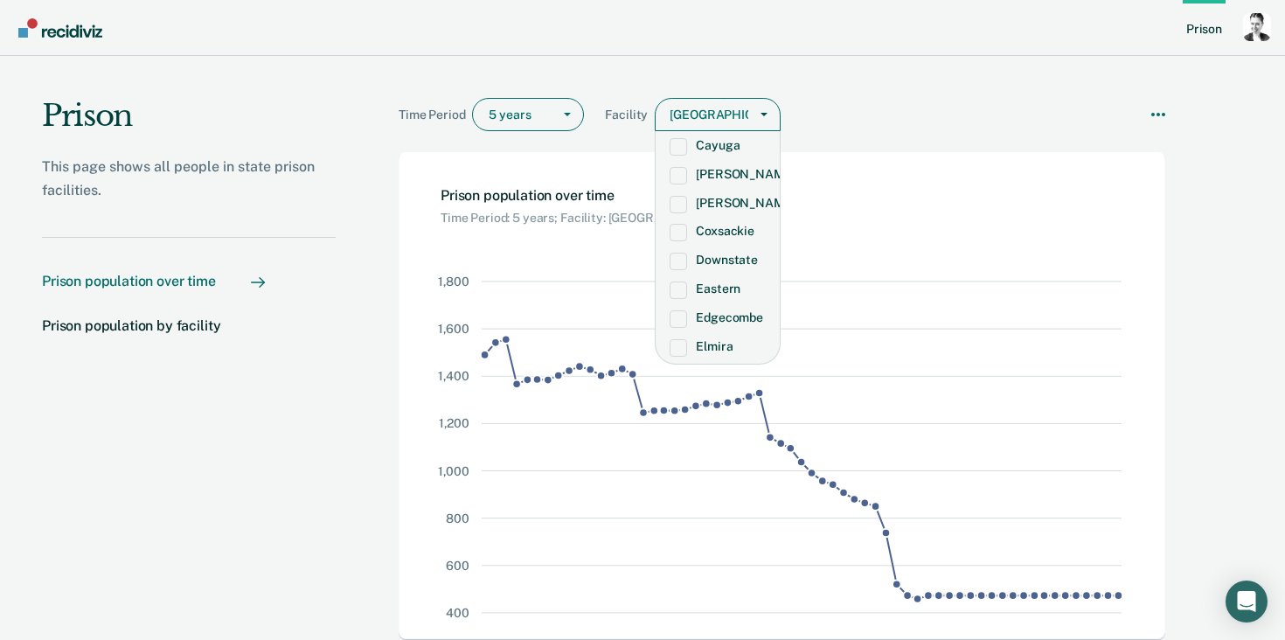
click at [708, 118] on div "[GEOGRAPHIC_DATA]" at bounding box center [702, 114] width 93 height 25
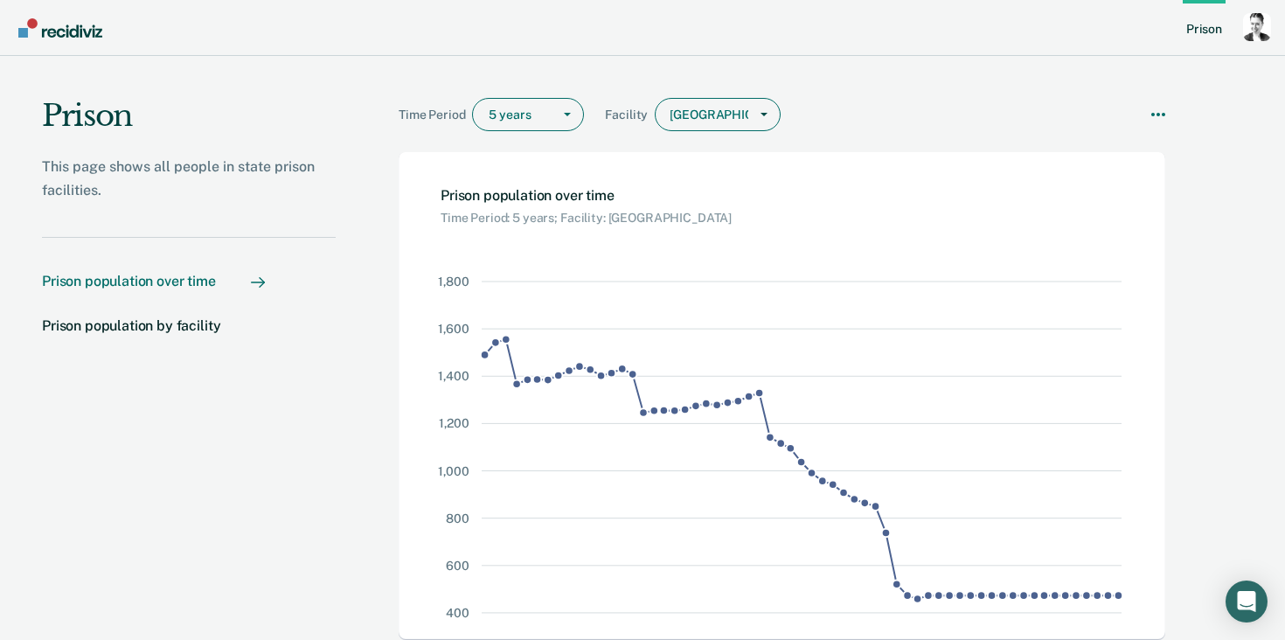
scroll to position [0, 17]
click at [708, 118] on div "[GEOGRAPHIC_DATA]" at bounding box center [702, 114] width 93 height 25
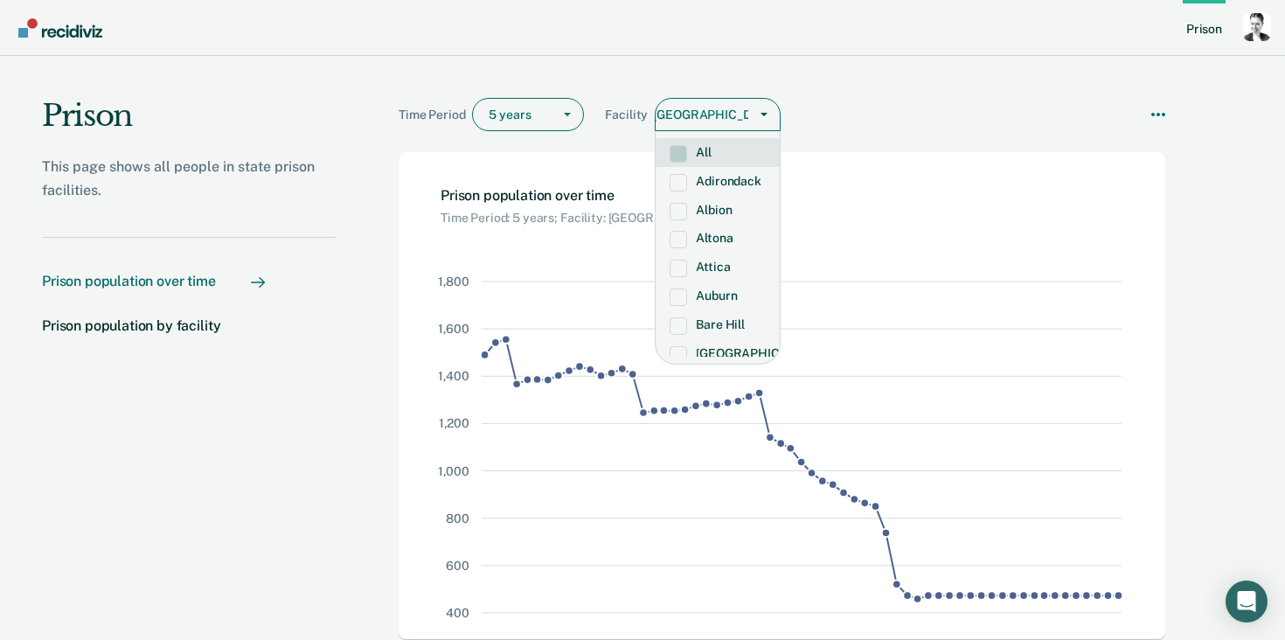
click at [1149, 115] on div "Time Period 5 years Facility option Cayuga, deselected. All, 1 of 55. 55 result…" at bounding box center [782, 118] width 767 height 40
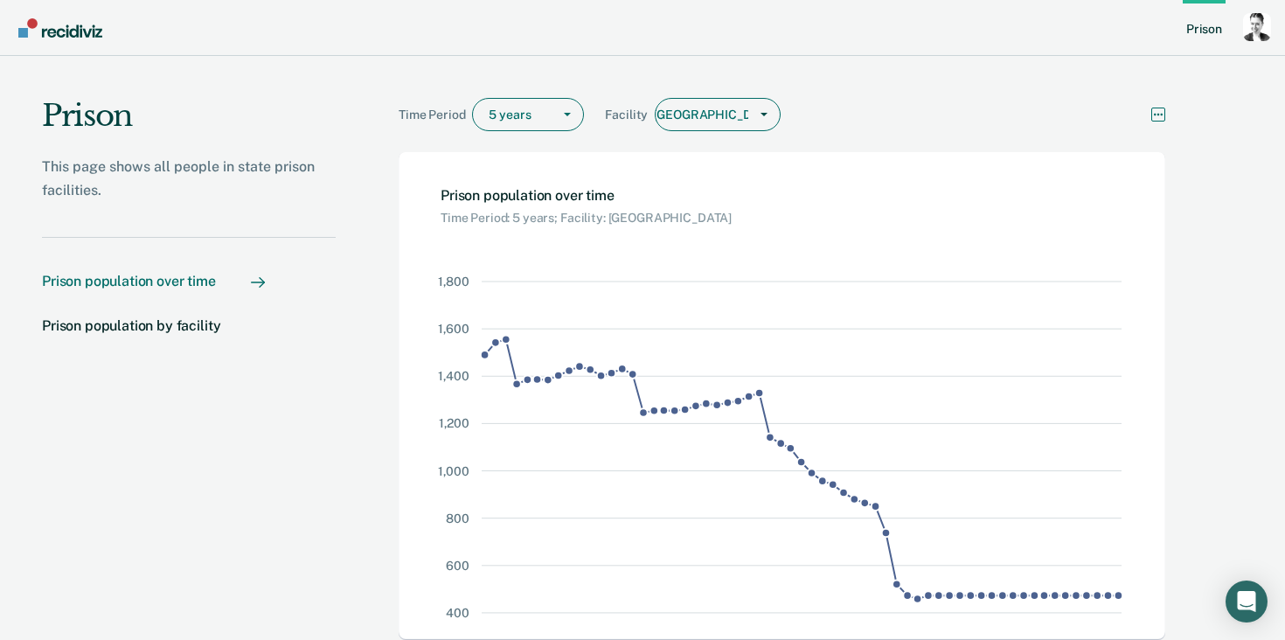
click at [1160, 114] on icon "More options" at bounding box center [1158, 115] width 14 height 14
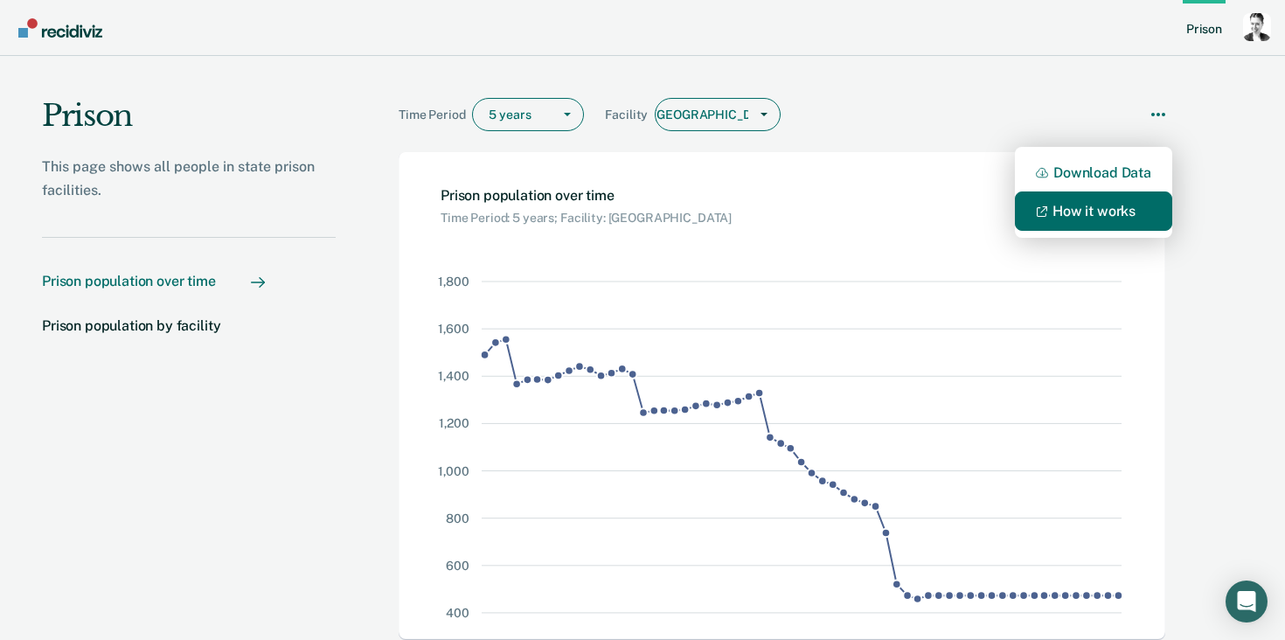
click at [1060, 214] on link "How it works" at bounding box center [1093, 210] width 157 height 39
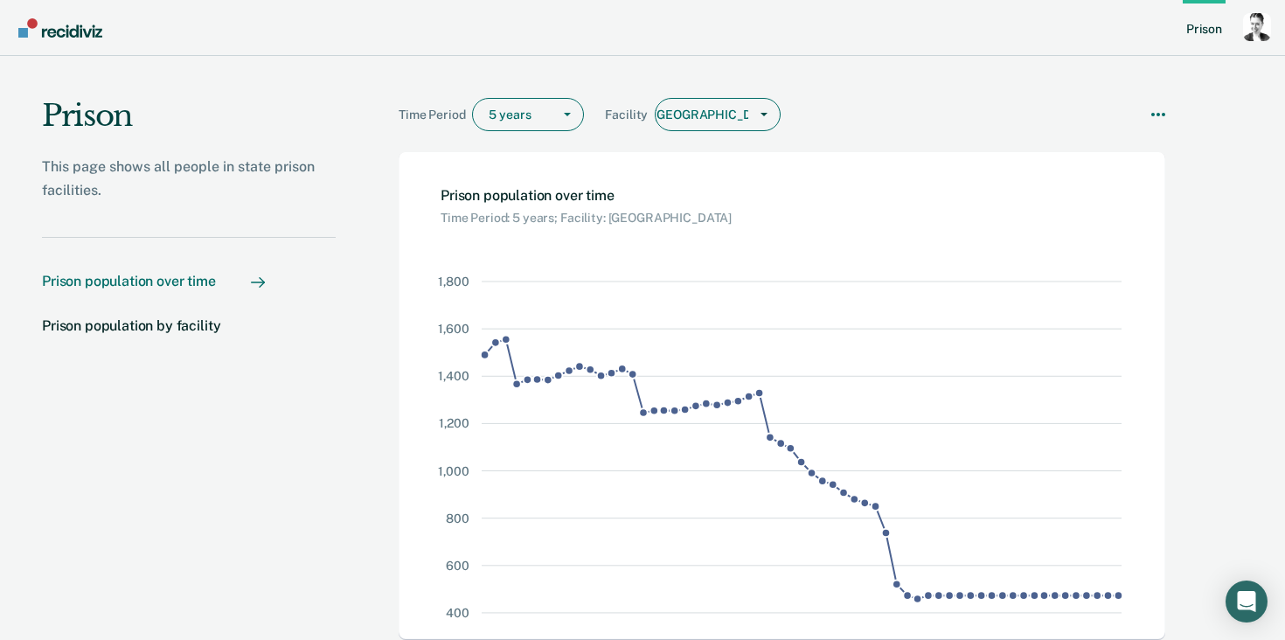
click at [195, 279] on div "Prison population over time" at bounding box center [129, 281] width 174 height 17
click at [1157, 115] on icon "More options" at bounding box center [1158, 115] width 3 height 3
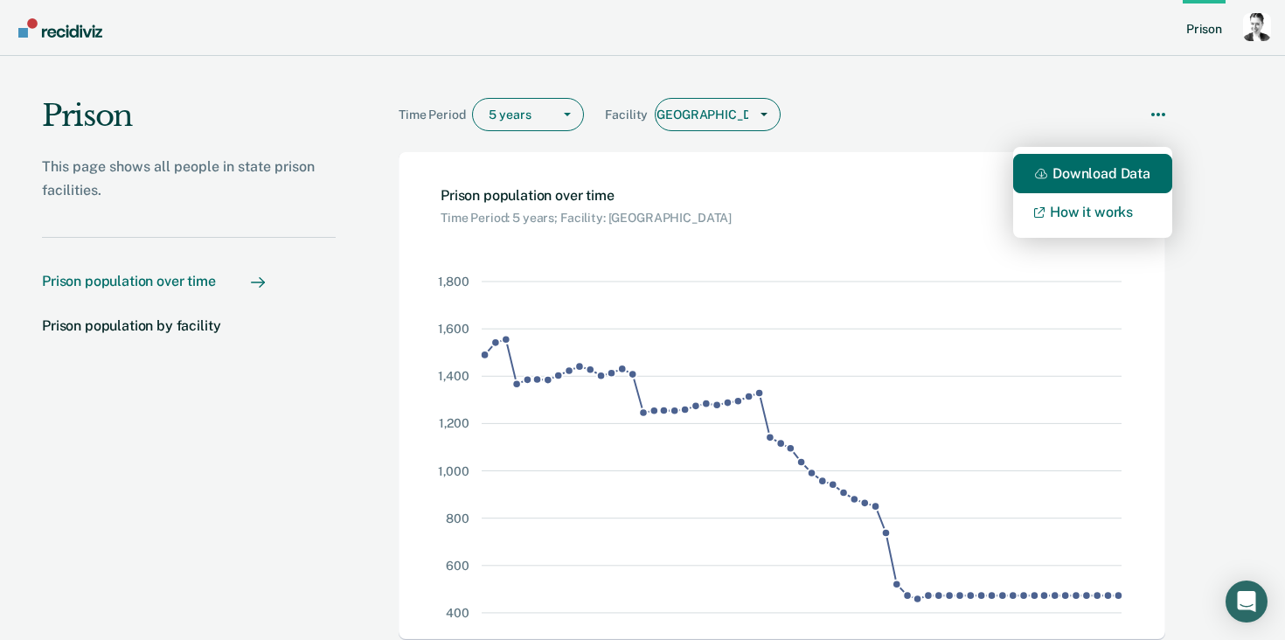
click at [1104, 174] on button "Download Data" at bounding box center [1092, 173] width 159 height 39
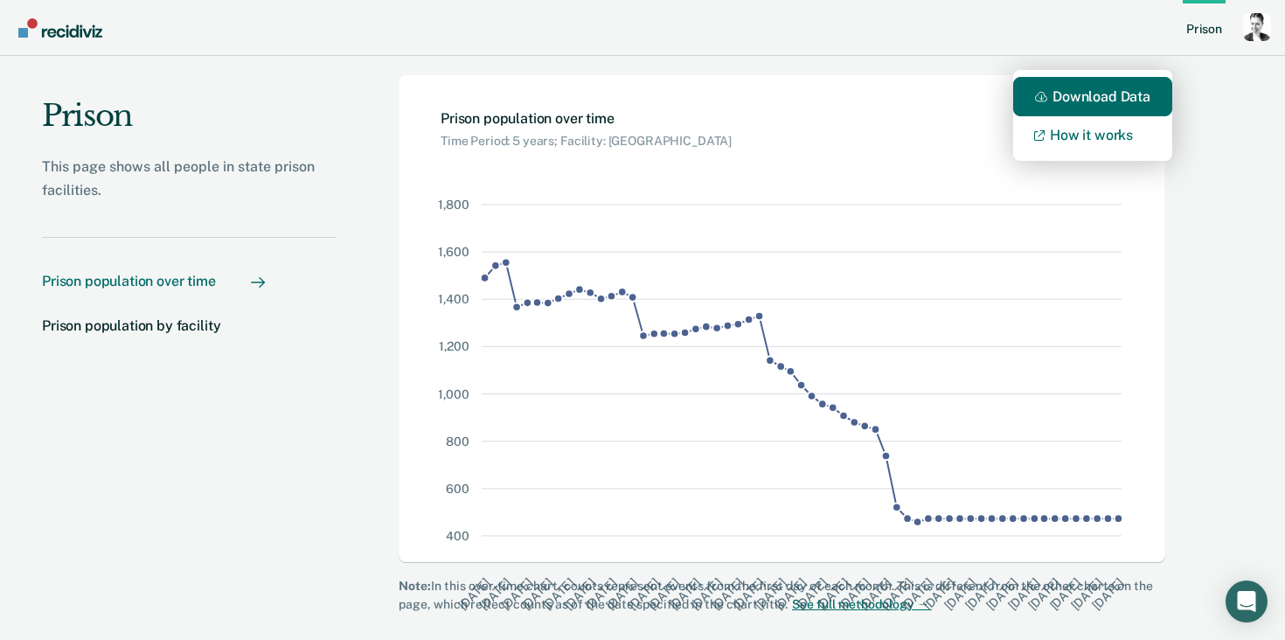
click at [1096, 94] on button "Download Data" at bounding box center [1092, 96] width 159 height 39
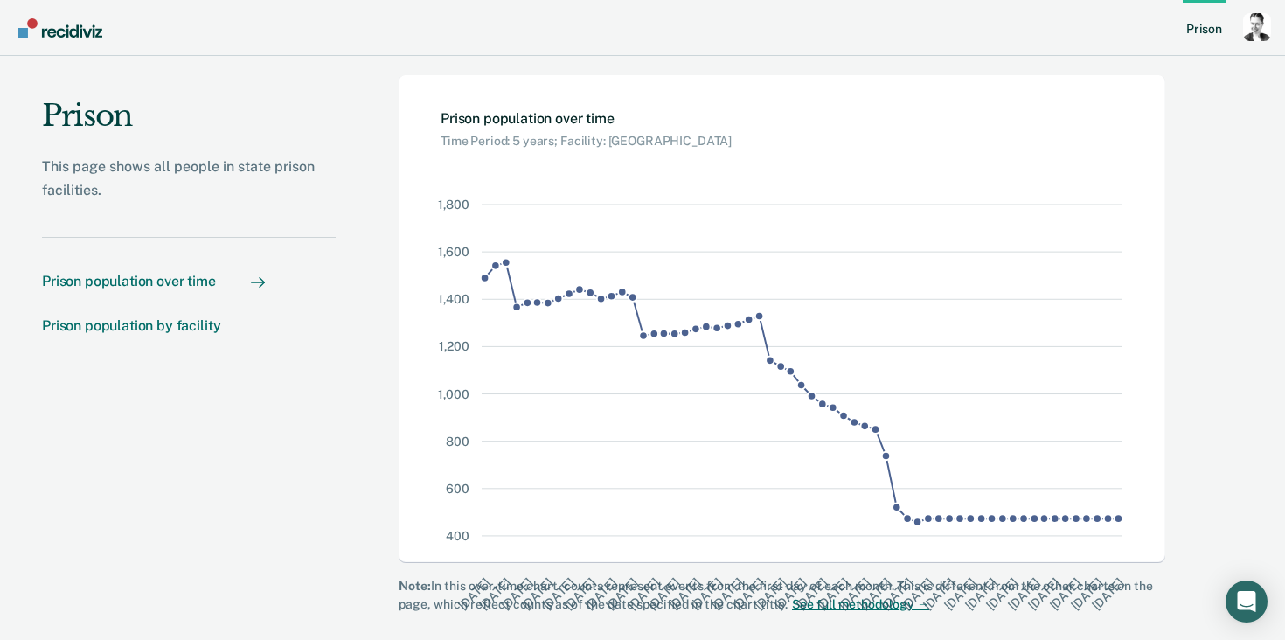
click at [184, 329] on div "Prison population by facility" at bounding box center [131, 325] width 178 height 17
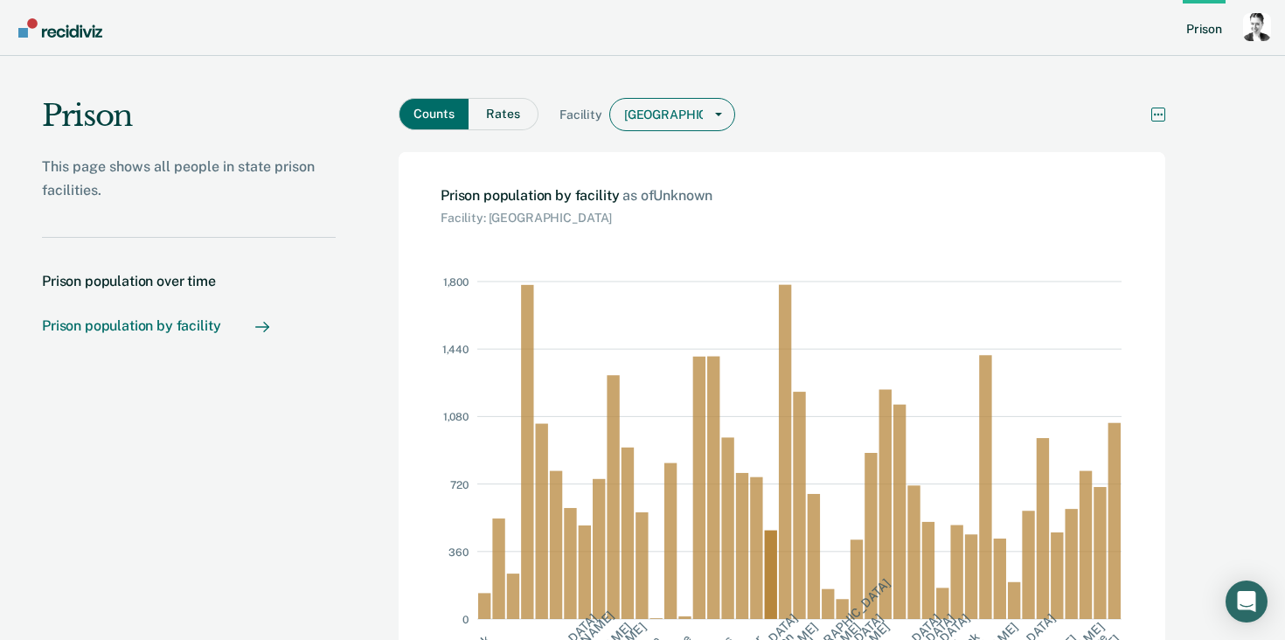
click at [1156, 112] on icon "More options" at bounding box center [1158, 115] width 14 height 14
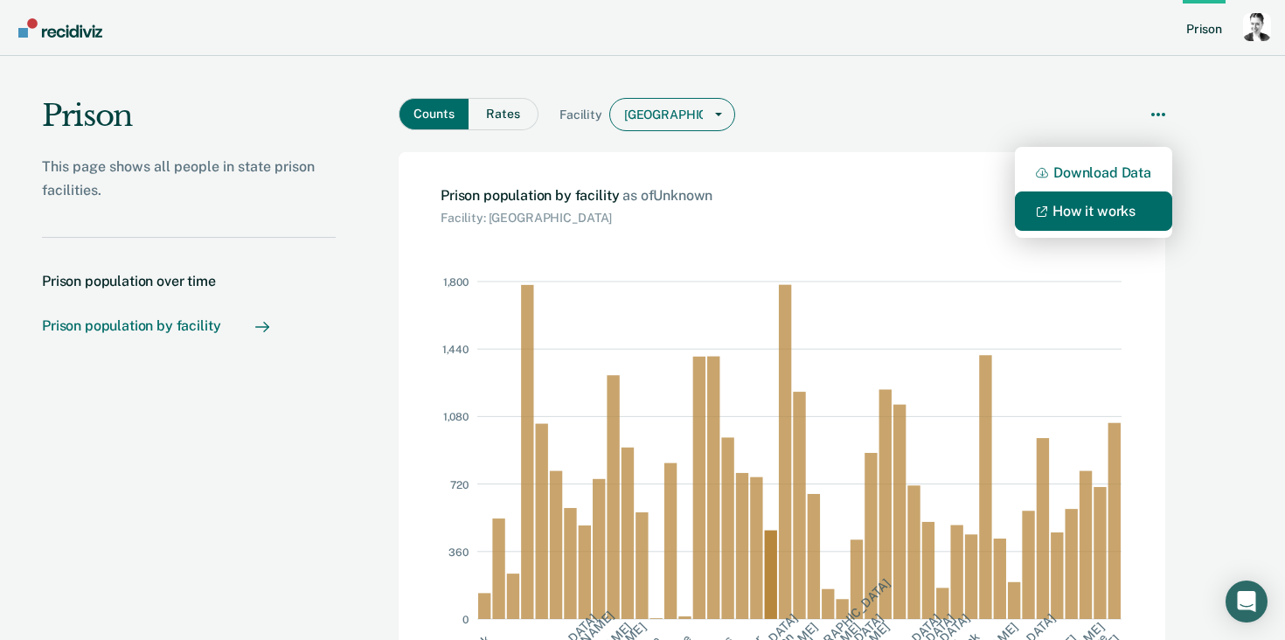
click at [1090, 201] on link "How it works" at bounding box center [1093, 210] width 157 height 39
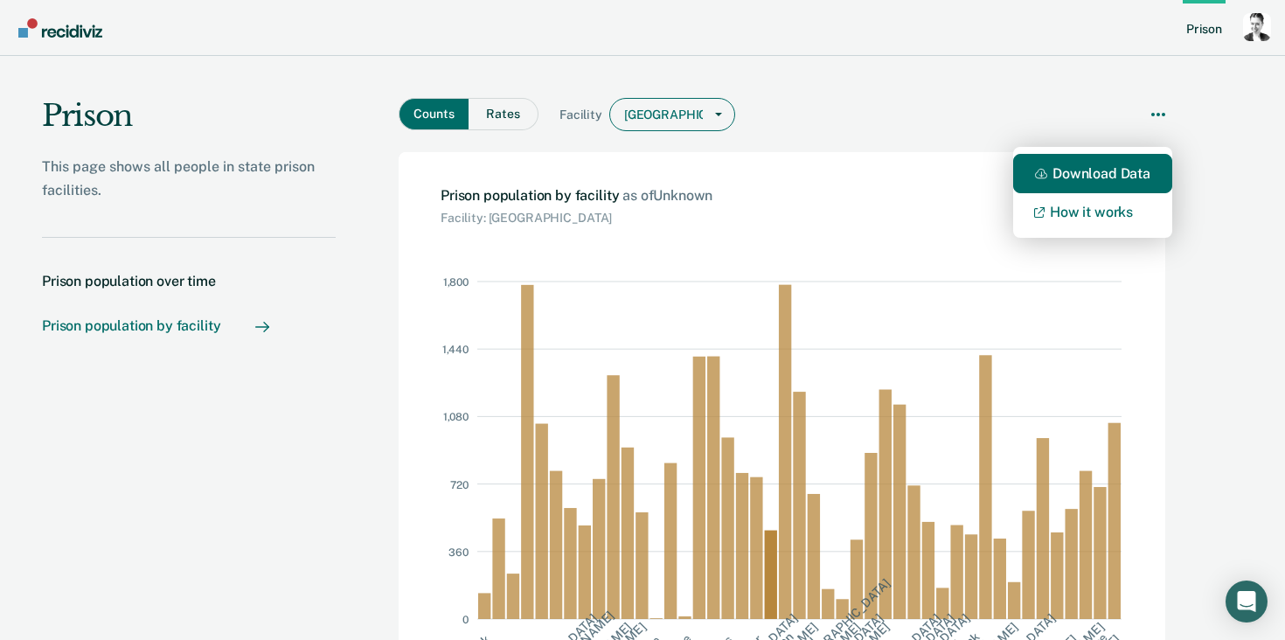
click at [1063, 176] on button "Download Data" at bounding box center [1092, 173] width 159 height 39
